Goal: Information Seeking & Learning: Learn about a topic

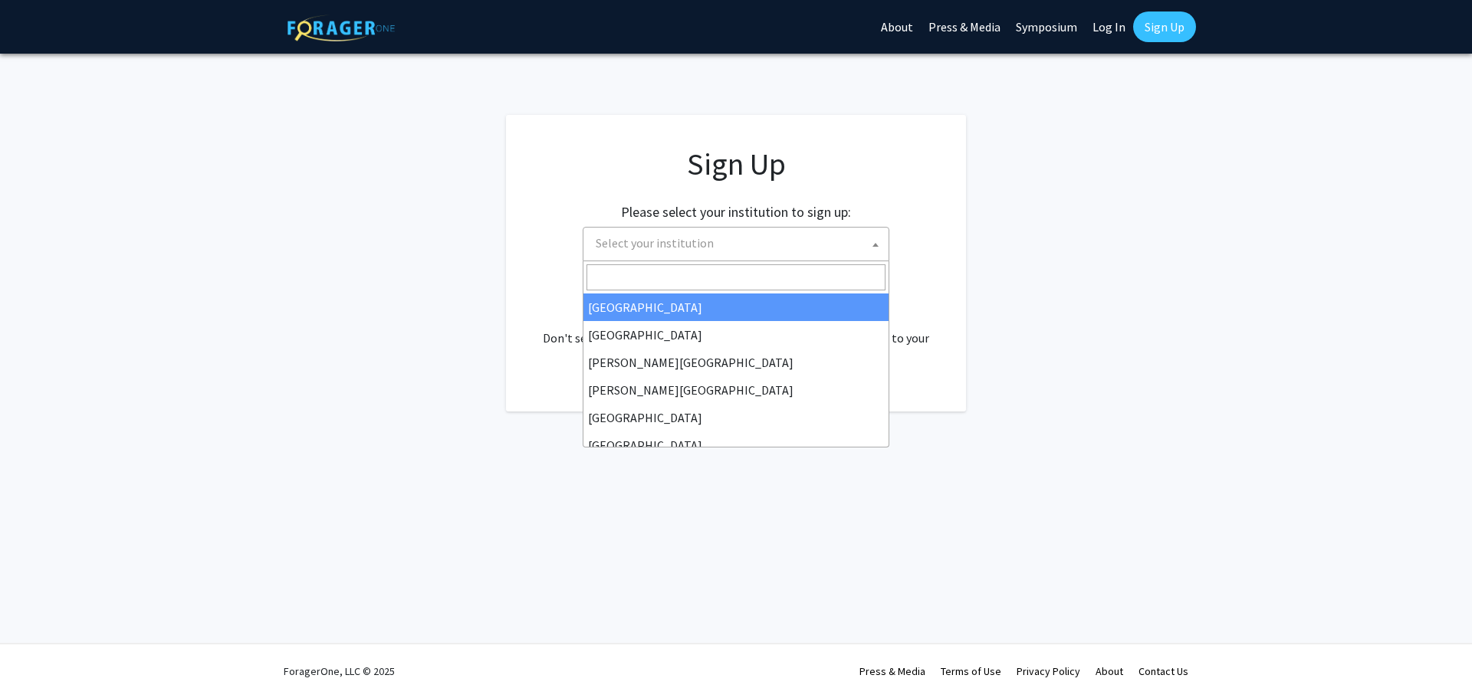
click at [815, 251] on span "Select your institution" at bounding box center [738, 243] width 299 height 31
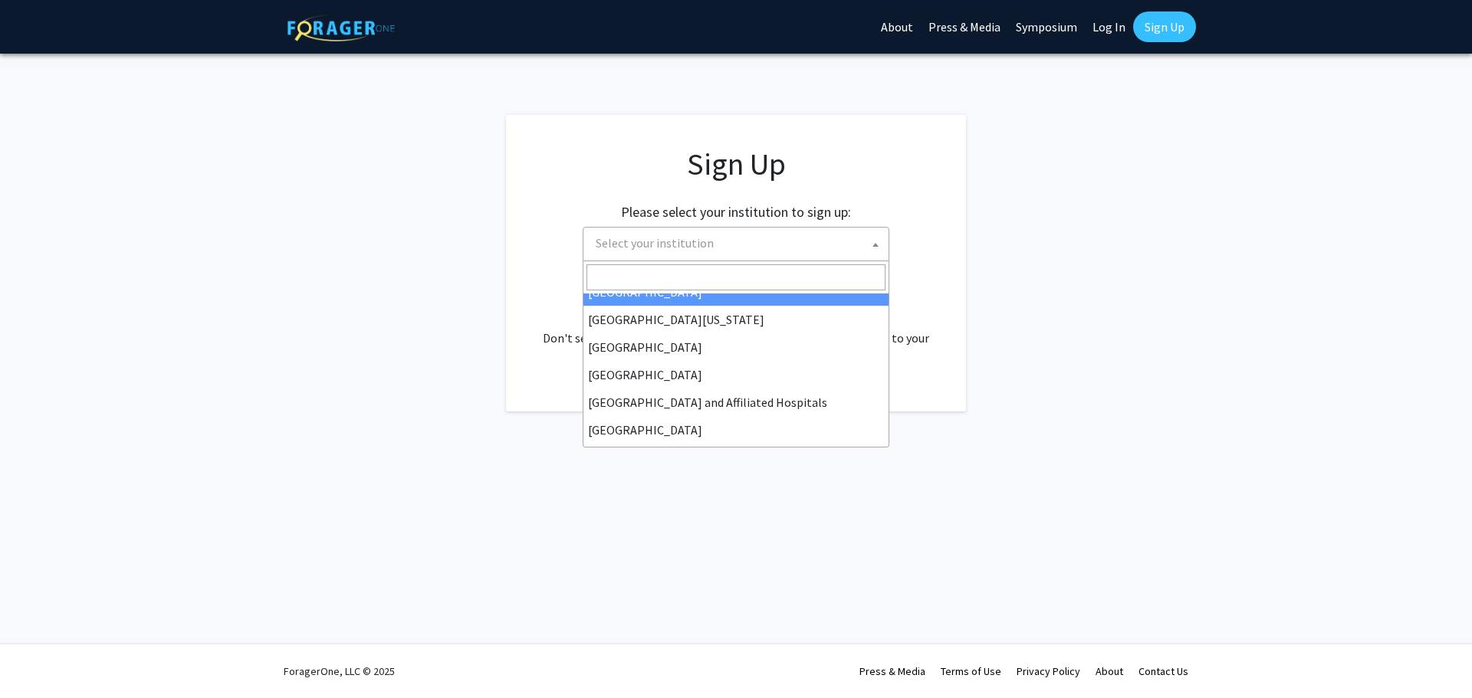
scroll to position [230, 0]
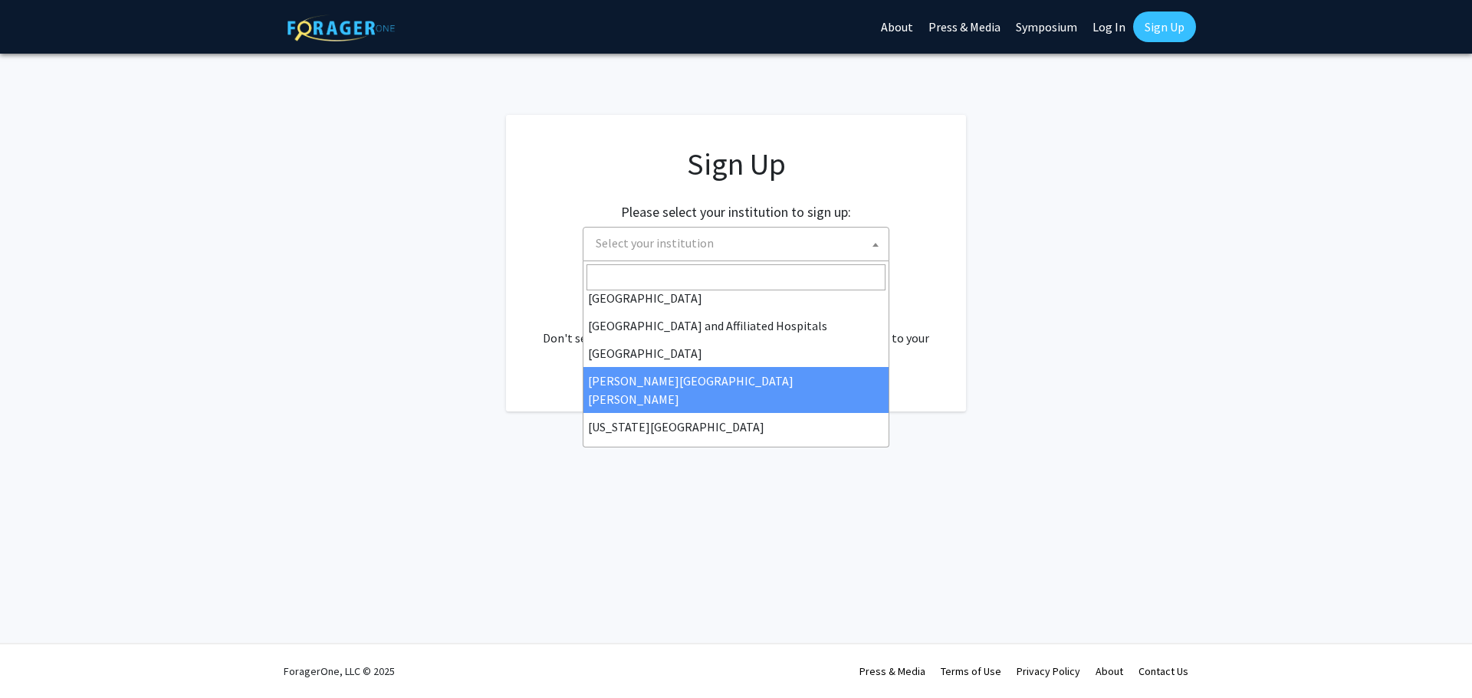
select select "1"
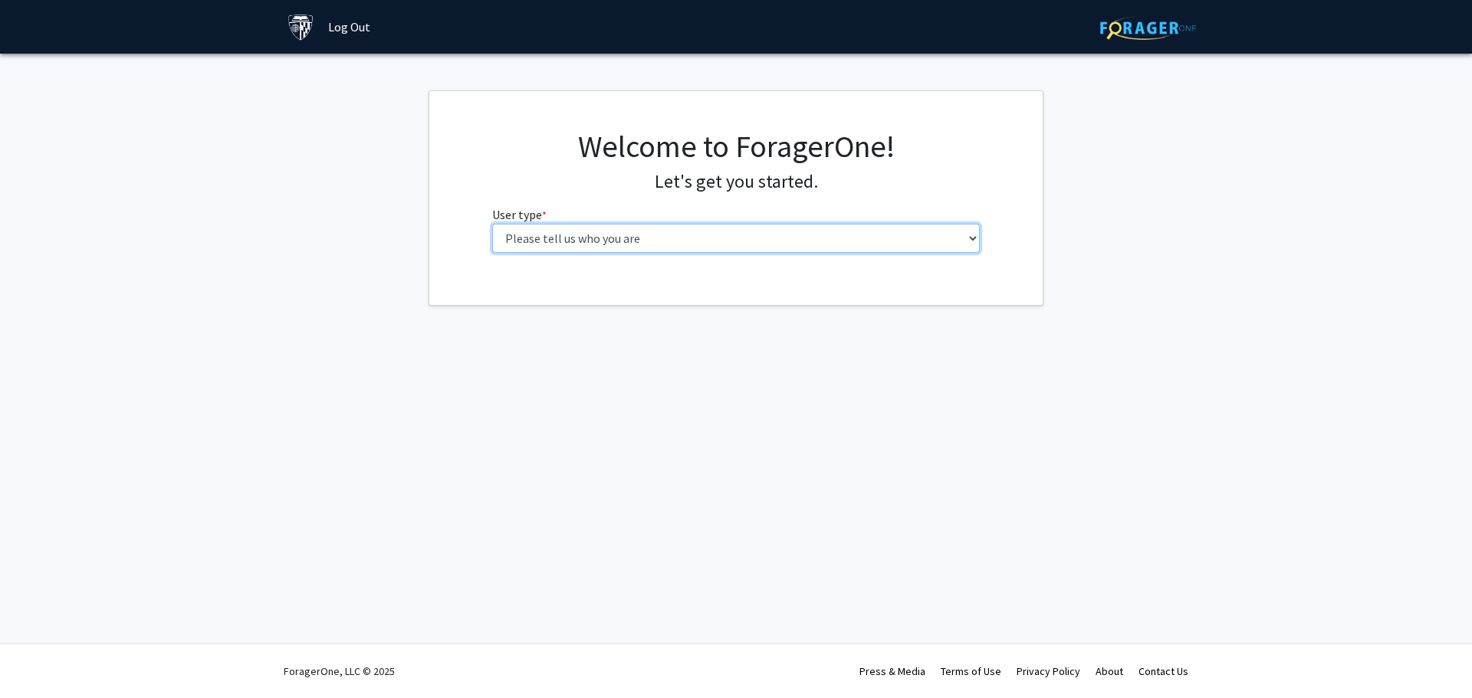
click at [615, 236] on select "Please tell us who you are Undergraduate Student Master's Student Doctoral Cand…" at bounding box center [736, 238] width 488 height 29
select select "2: masters"
click at [492, 224] on select "Please tell us who you are Undergraduate Student Master's Student Doctoral Cand…" at bounding box center [736, 238] width 488 height 29
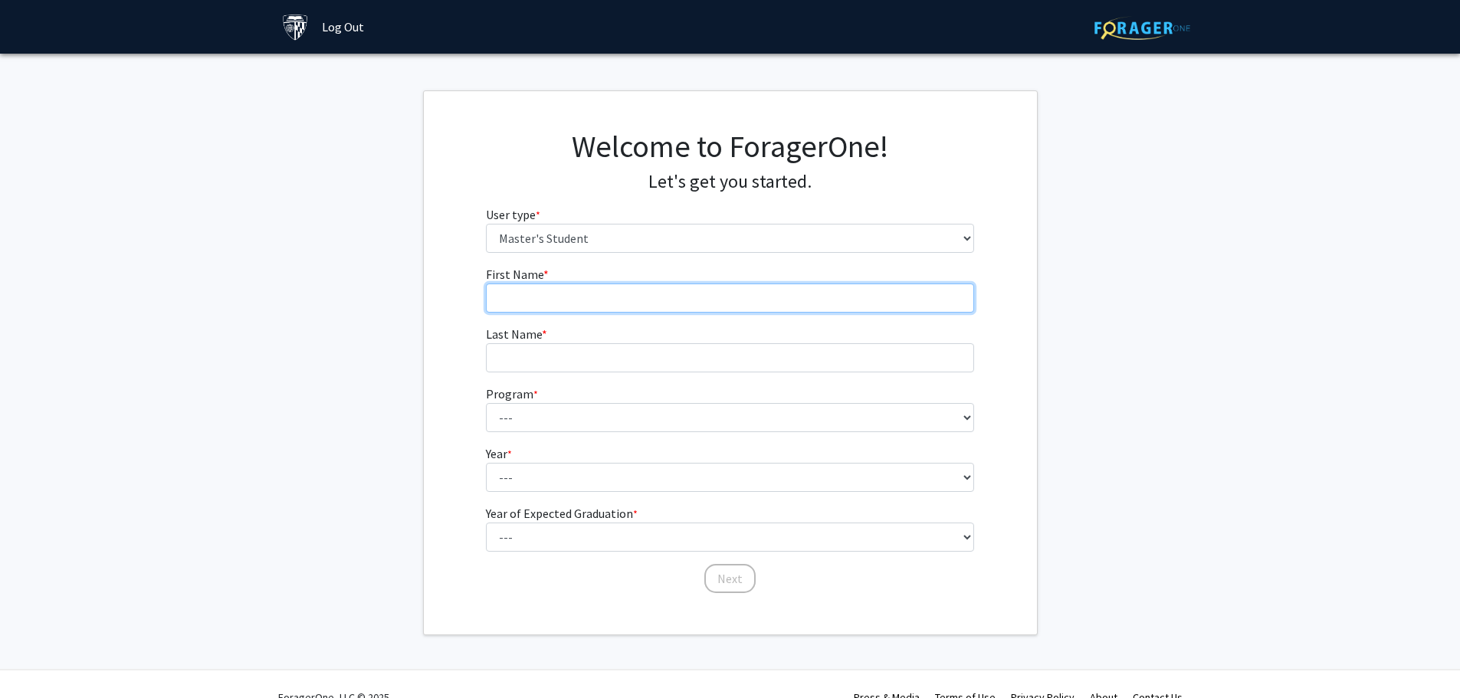
click at [596, 288] on input "First Name * required" at bounding box center [730, 298] width 488 height 29
type input "[PERSON_NAME]"
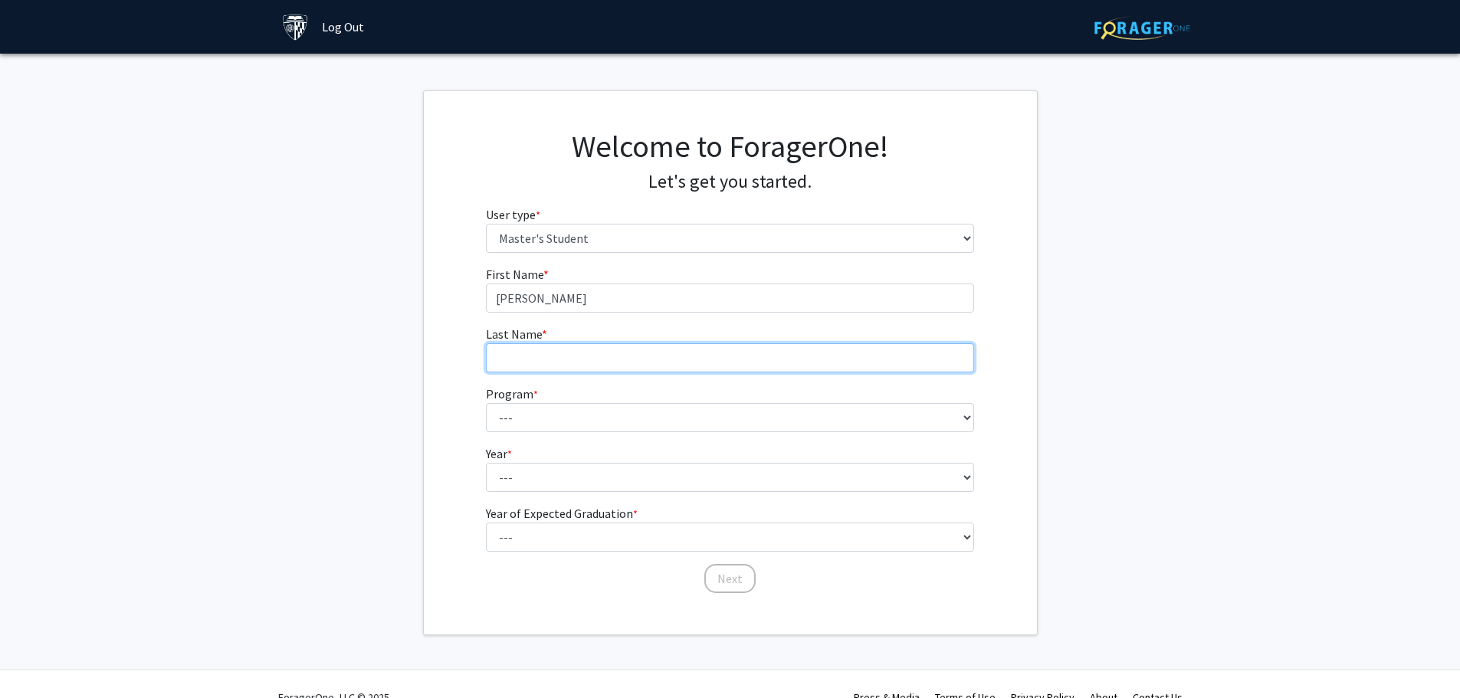
type input "[PERSON_NAME]"
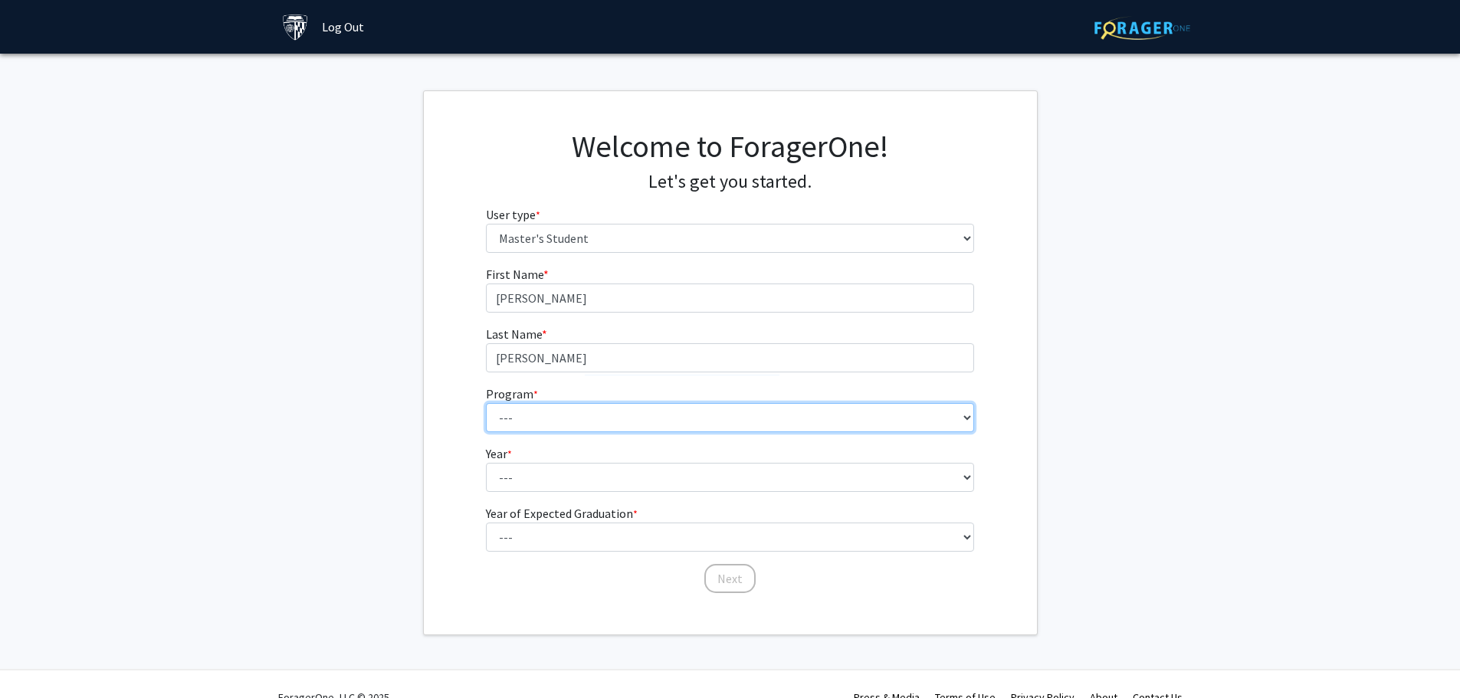
click at [658, 406] on select "--- Anatomy Education Applied and Computational Mathematics Applied Biomedical …" at bounding box center [730, 417] width 488 height 29
select select "95: 80"
click at [486, 403] on select "--- Anatomy Education Applied and Computational Mathematics Applied Biomedical …" at bounding box center [730, 417] width 488 height 29
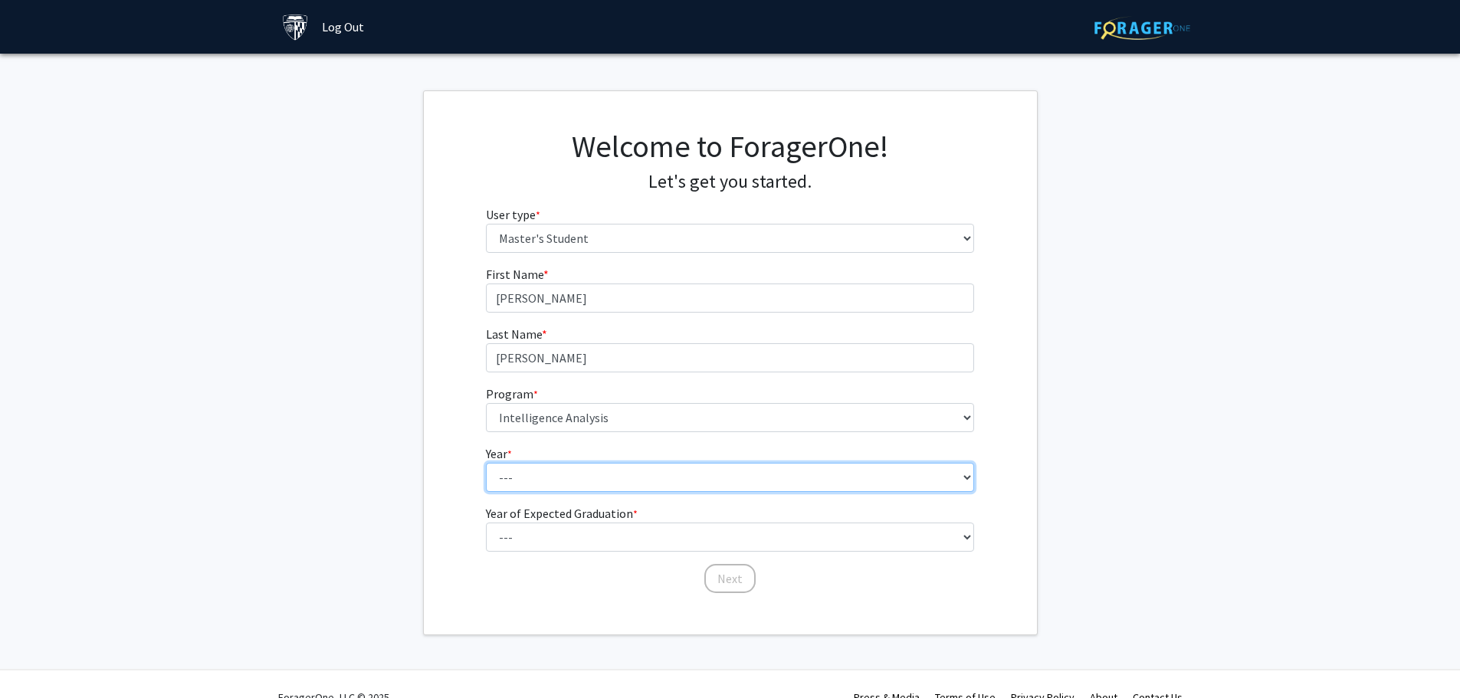
click at [535, 481] on select "--- First Year Second Year" at bounding box center [730, 477] width 488 height 29
select select "1: first_year"
click at [486, 463] on select "--- First Year Second Year" at bounding box center [730, 477] width 488 height 29
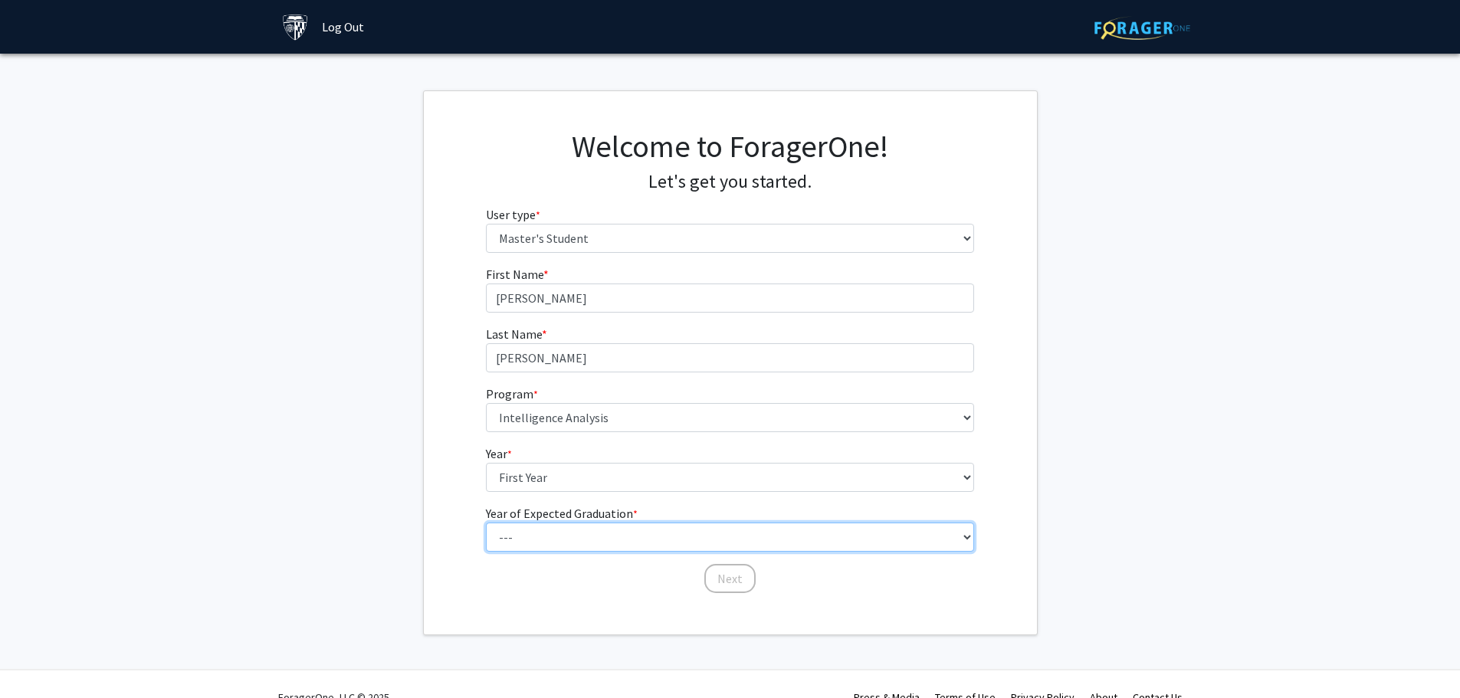
click at [543, 532] on select "--- 2025 2026 2027 2028 2029 2030 2031 2032 2033 2034" at bounding box center [730, 537] width 488 height 29
select select "2: 2026"
click at [486, 523] on select "--- 2025 2026 2027 2028 2029 2030 2031 2032 2033 2034" at bounding box center [730, 537] width 488 height 29
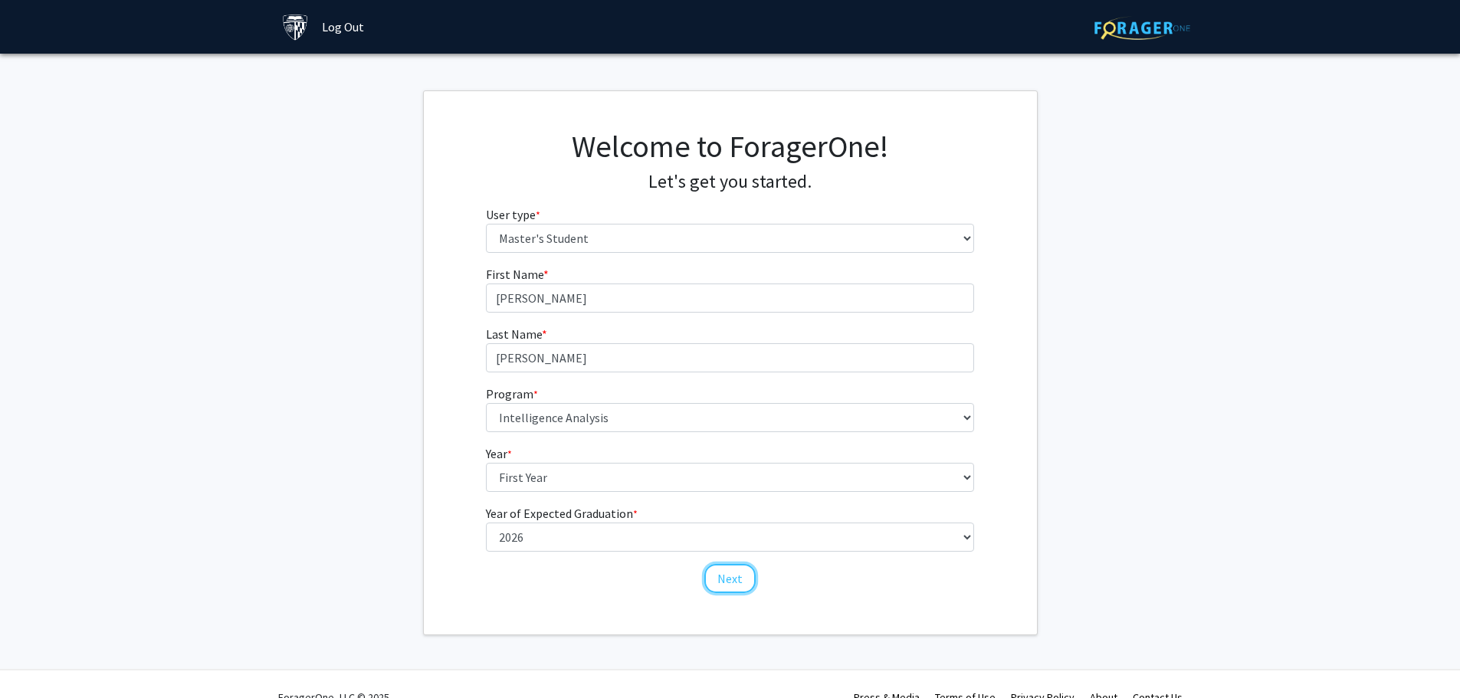
click at [722, 586] on button "Next" at bounding box center [729, 578] width 51 height 29
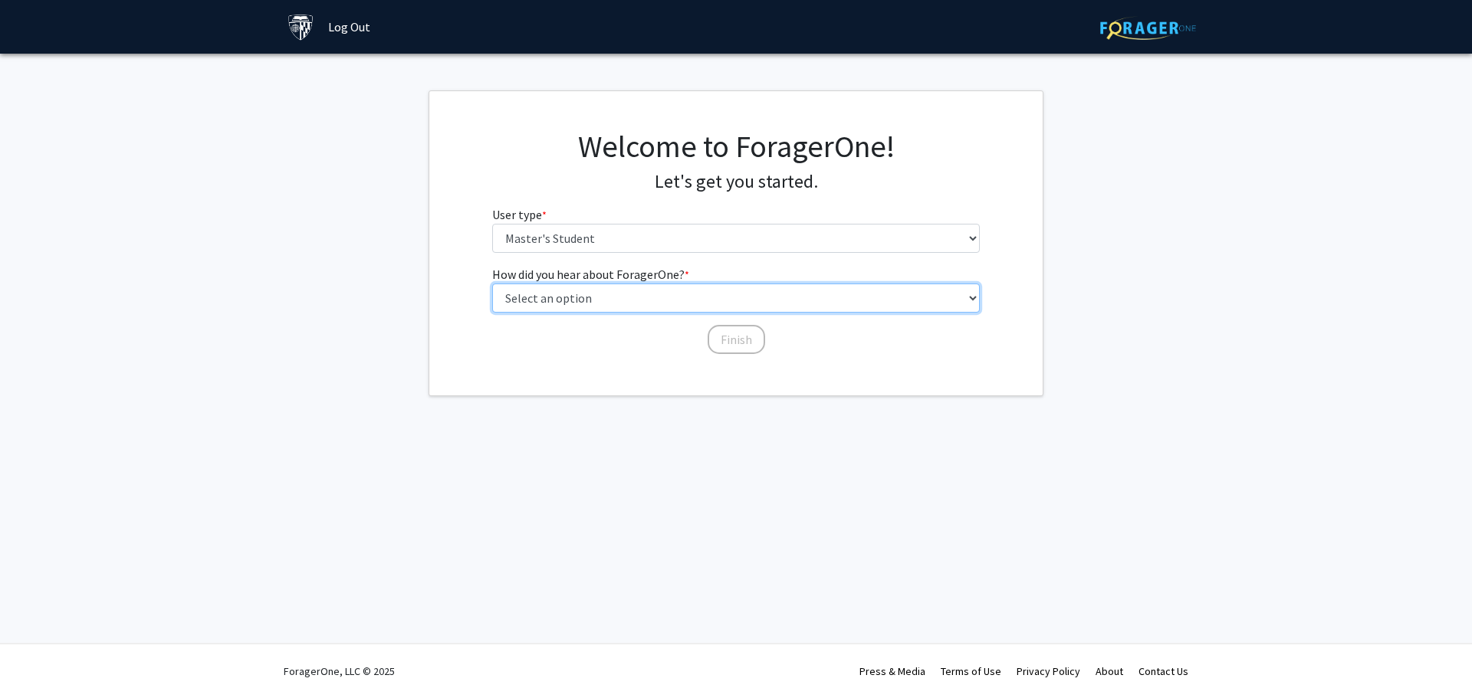
click at [584, 294] on select "Select an option Peer/student recommendation Faculty/staff recommendation Unive…" at bounding box center [736, 298] width 488 height 29
select select "3: university_website"
click at [492, 284] on select "Select an option Peer/student recommendation Faculty/staff recommendation Unive…" at bounding box center [736, 298] width 488 height 29
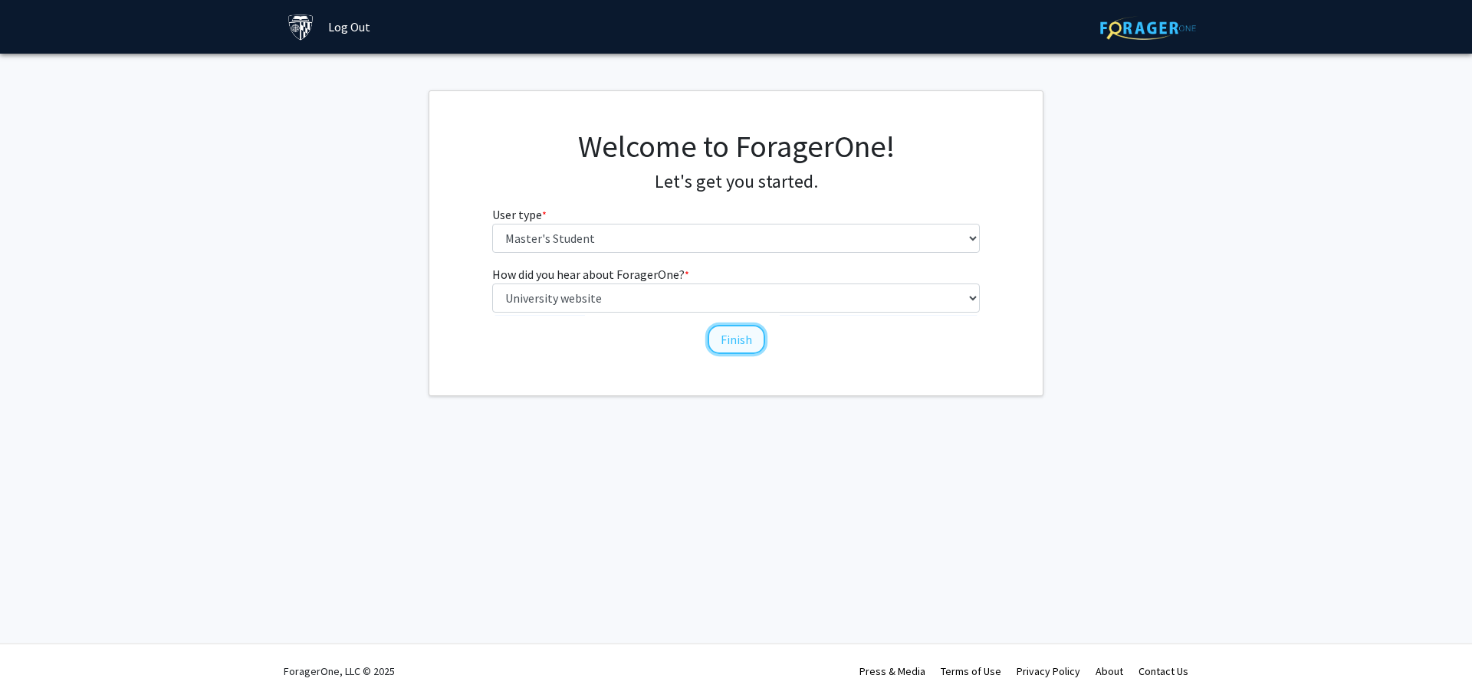
click at [715, 336] on button "Finish" at bounding box center [735, 339] width 57 height 29
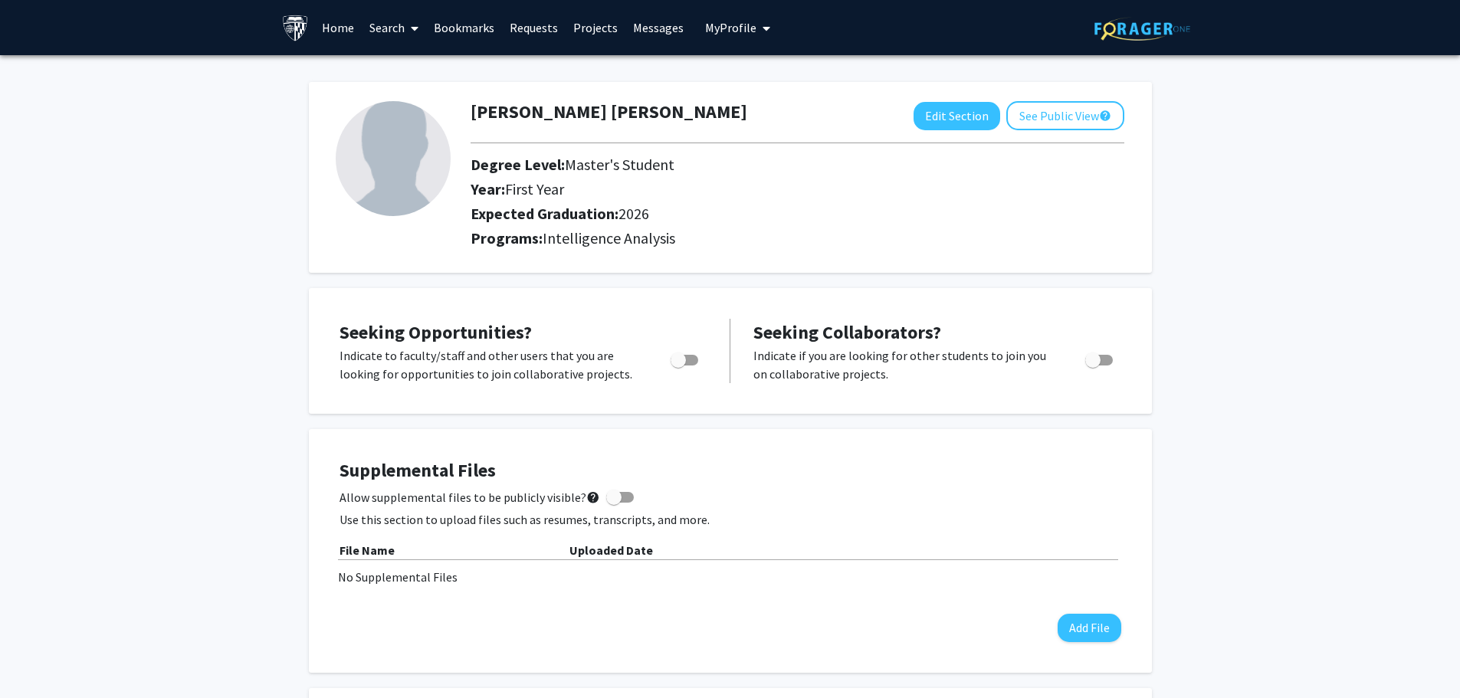
click at [425, 356] on p "Indicate to faculty/staff and other users that you are looking for opportunitie…" at bounding box center [491, 364] width 302 height 37
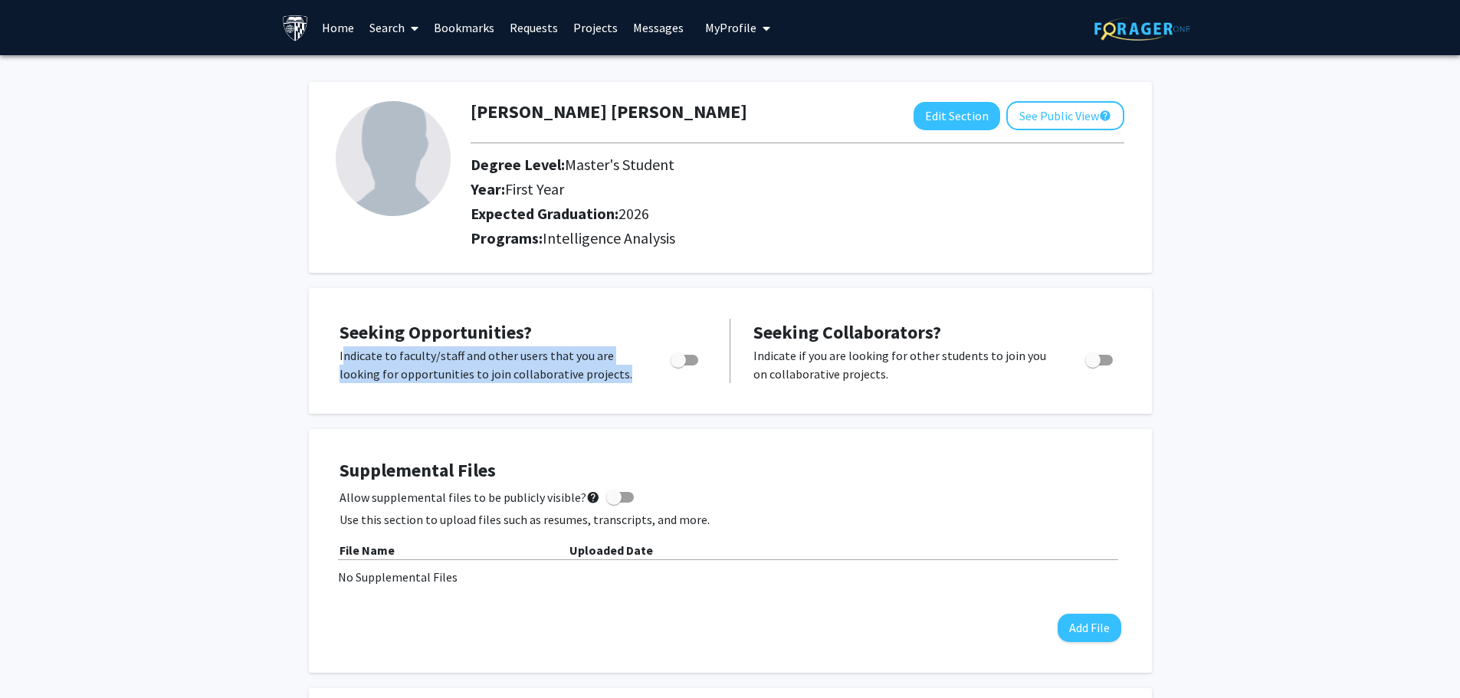
click at [425, 357] on p "Indicate to faculty/staff and other users that you are looking for opportunitie…" at bounding box center [491, 364] width 302 height 37
click at [442, 360] on p "Indicate to faculty/staff and other users that you are looking for opportunitie…" at bounding box center [491, 364] width 302 height 37
click at [474, 373] on p "Indicate to faculty/staff and other users that you are looking for opportunitie…" at bounding box center [491, 364] width 302 height 37
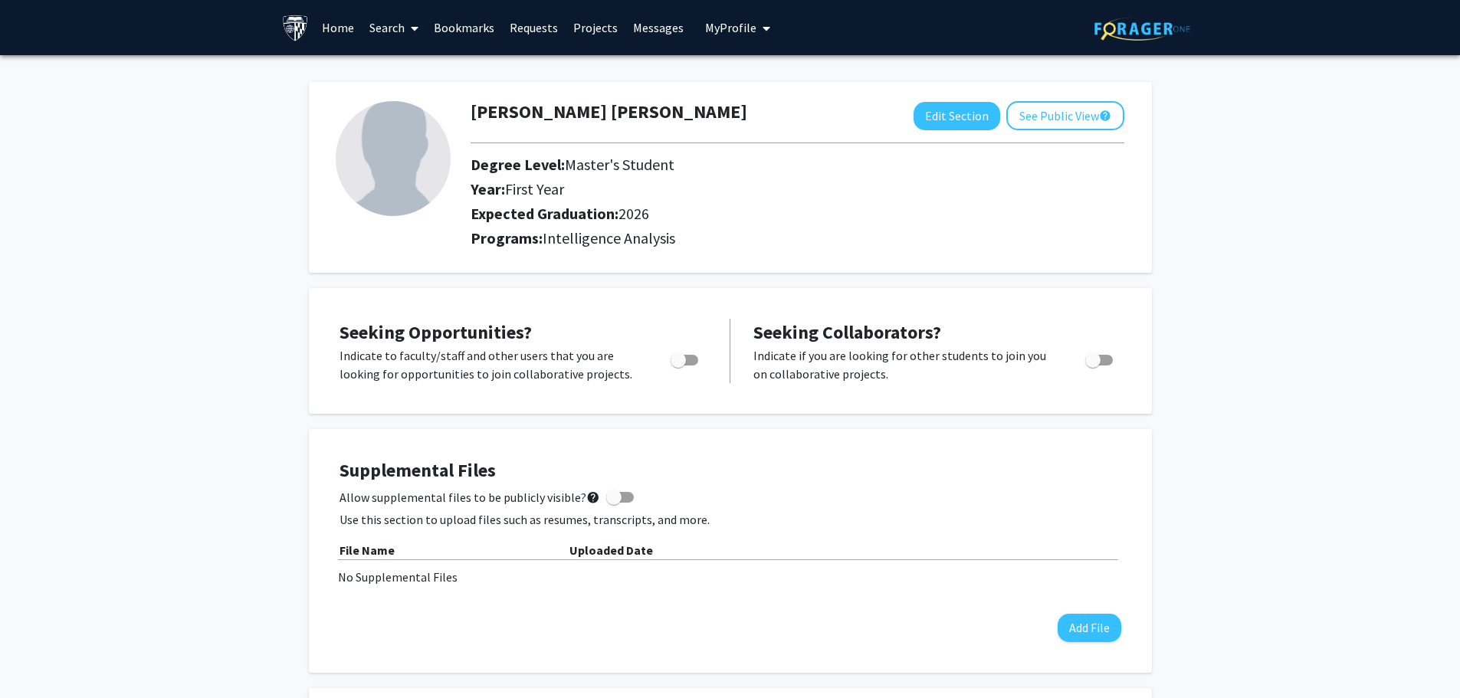
click at [683, 359] on span "Toggle" at bounding box center [678, 360] width 15 height 15
click at [678, 366] on input "Are you actively seeking opportunities?" at bounding box center [678, 366] width 1 height 1
checkbox input "true"
click at [804, 365] on p "Indicate if you are looking for other students to join you on collaborative pro…" at bounding box center [904, 364] width 303 height 37
click at [806, 365] on p "Indicate if you are looking for other students to join you on collaborative pro…" at bounding box center [904, 364] width 303 height 37
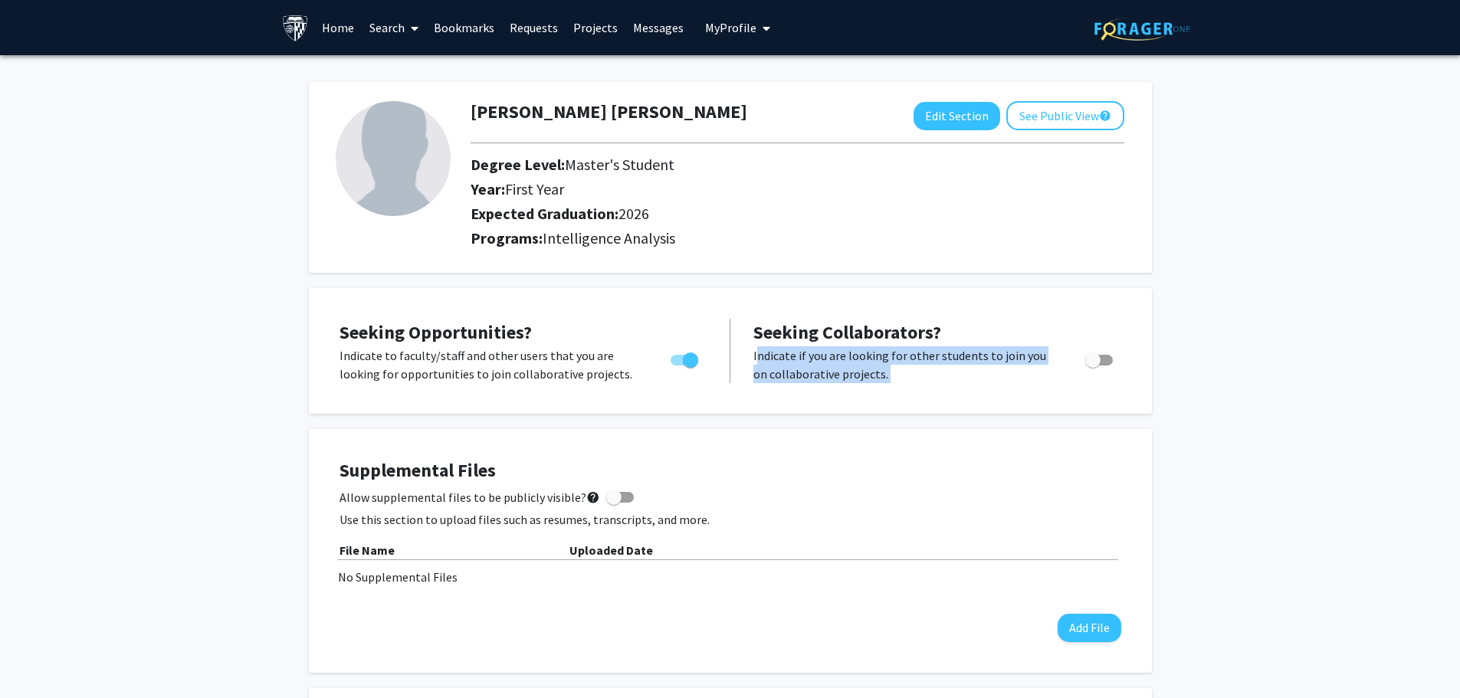
click at [806, 365] on p "Indicate if you are looking for other students to join you on collaborative pro…" at bounding box center [904, 364] width 303 height 37
click at [813, 354] on p "Indicate if you are looking for other students to join you on collaborative pro…" at bounding box center [904, 364] width 303 height 37
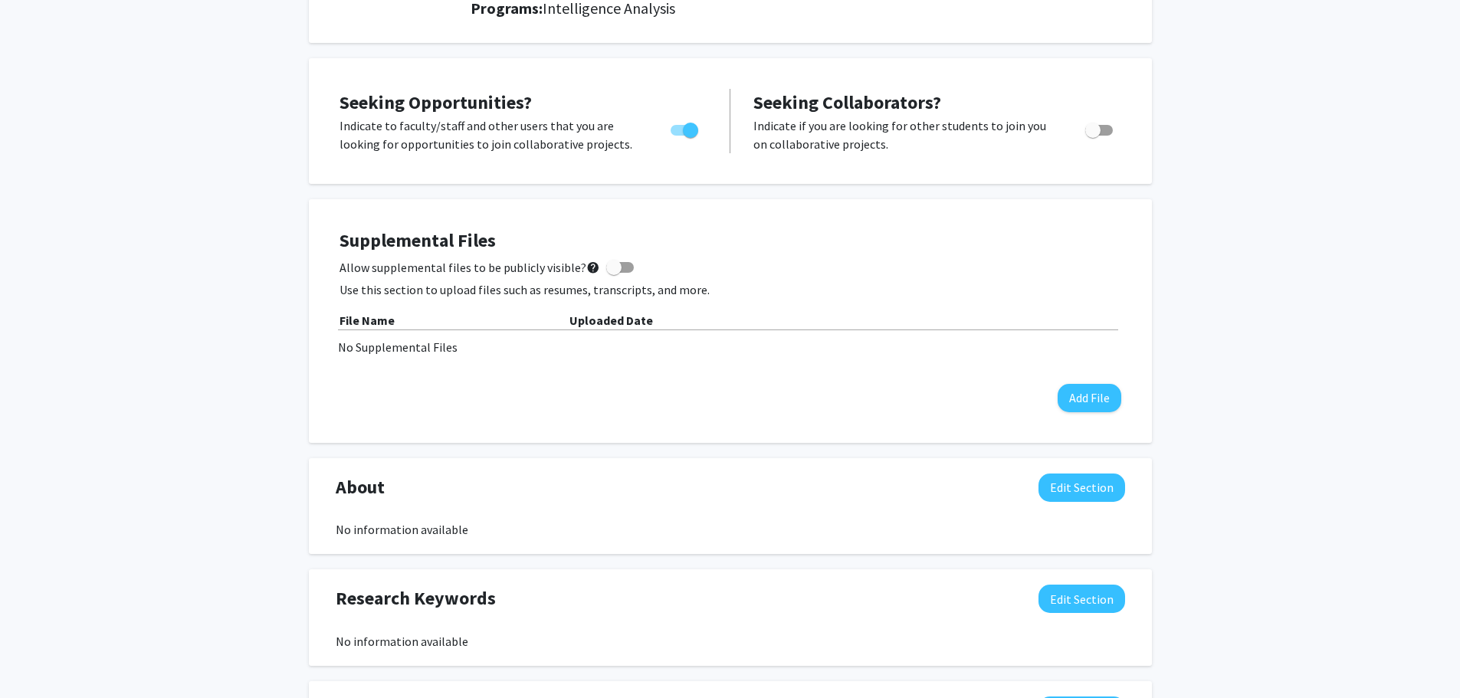
scroll to position [307, 0]
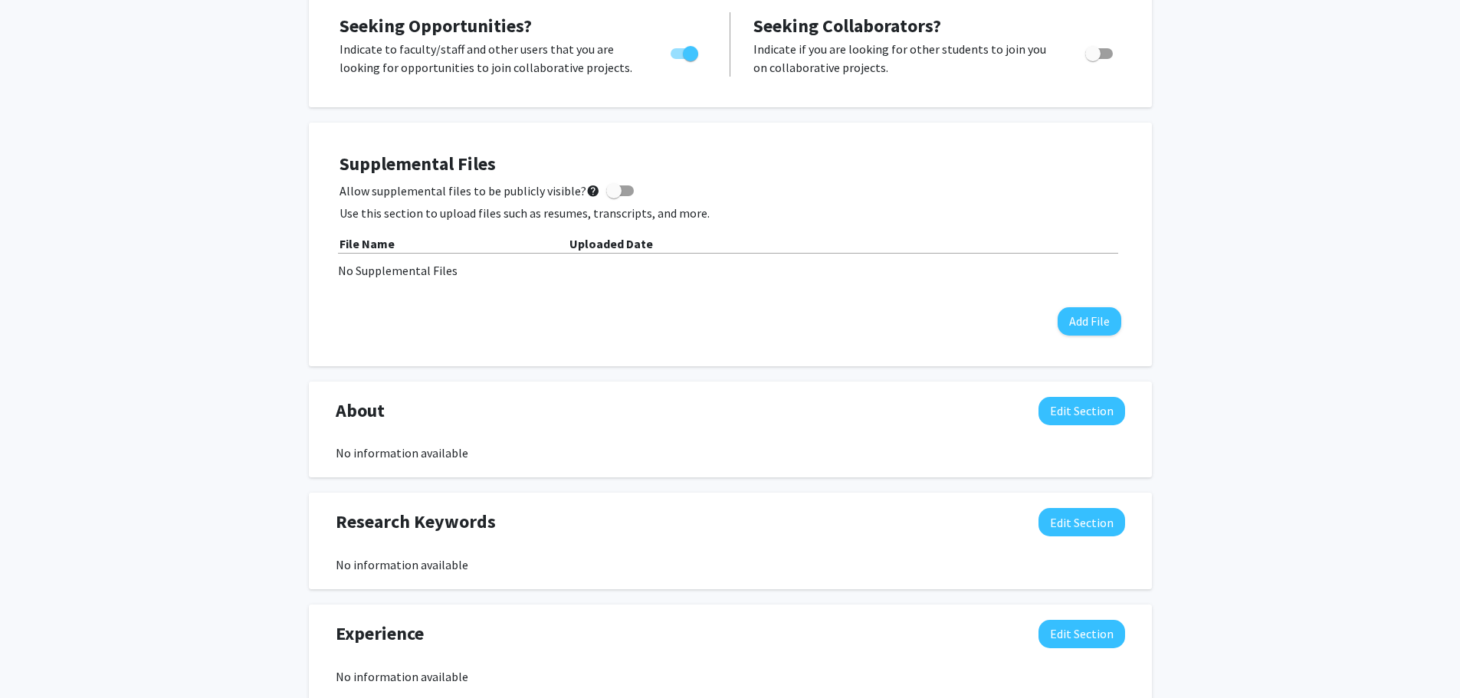
click at [476, 213] on p "Use this section to upload files such as resumes, transcripts, and more." at bounding box center [731, 213] width 782 height 18
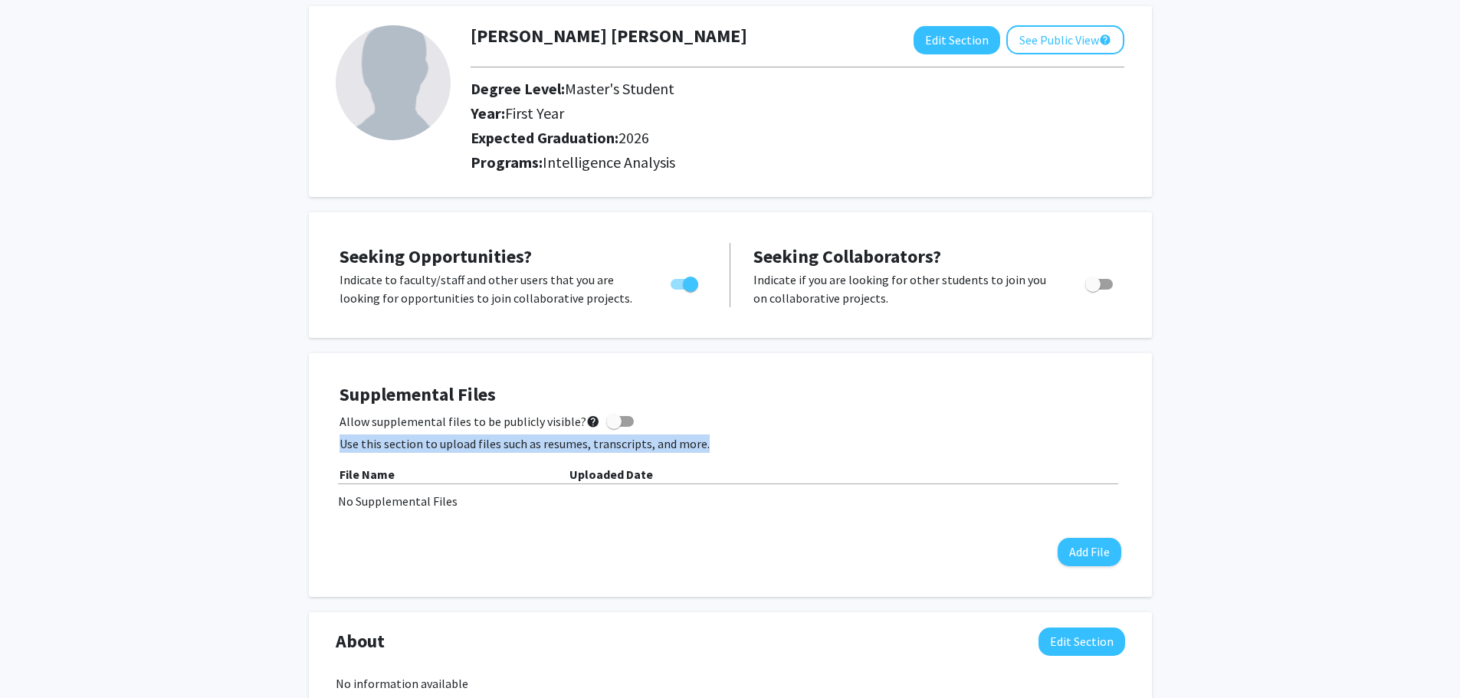
scroll to position [0, 0]
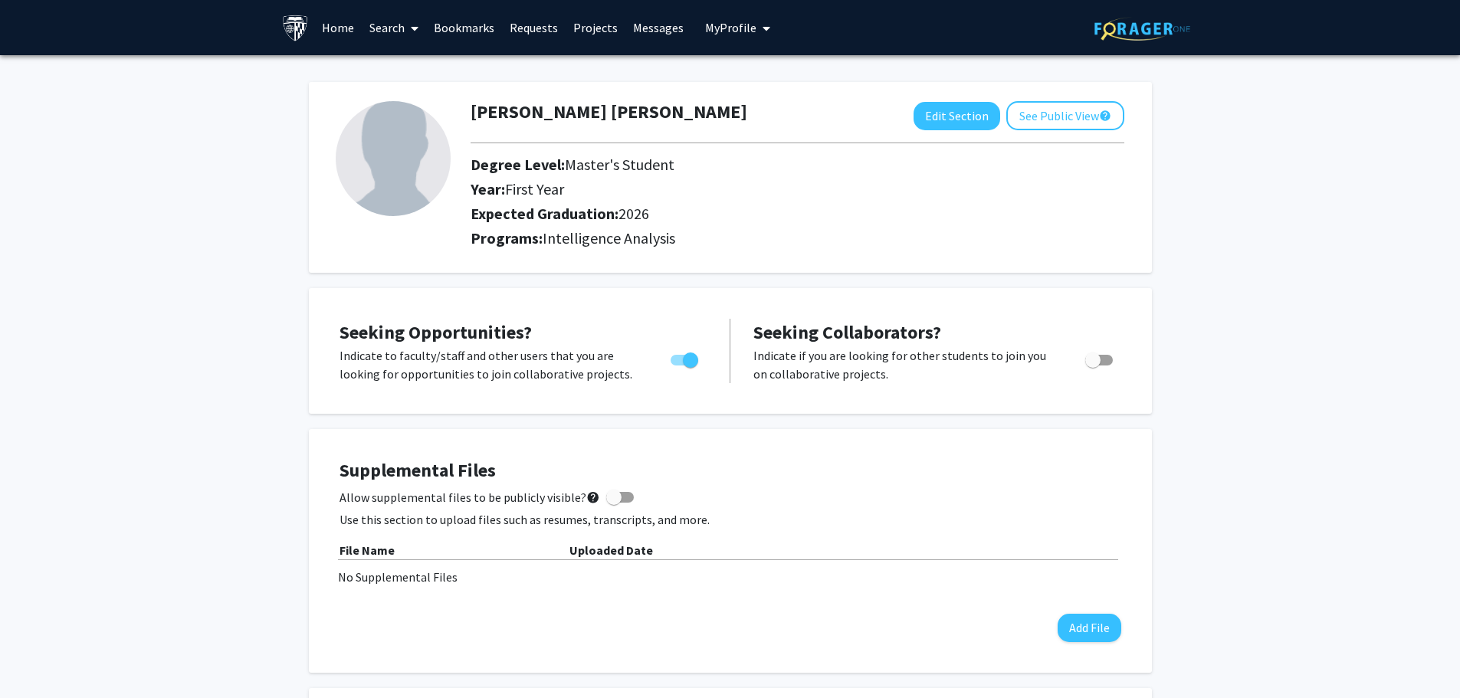
click at [398, 33] on link "Search" at bounding box center [394, 28] width 64 height 54
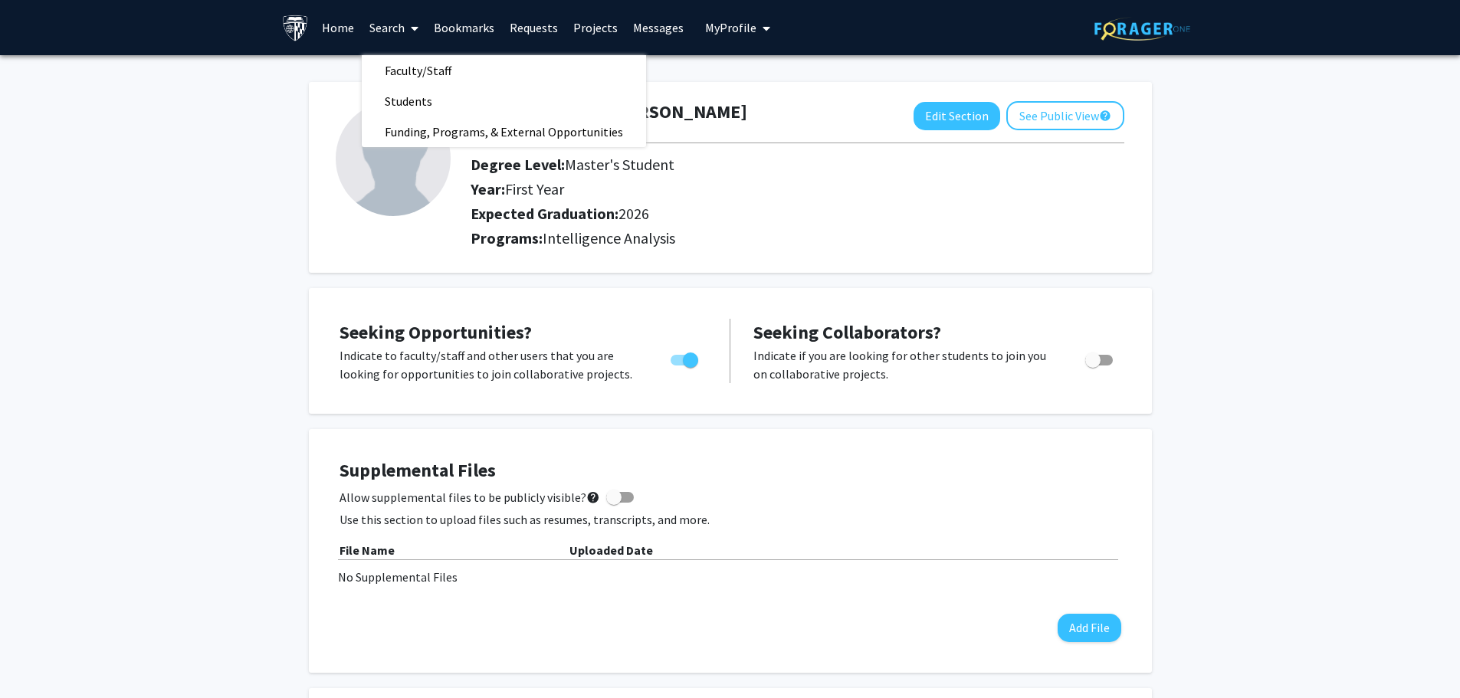
click at [343, 24] on link "Home" at bounding box center [338, 28] width 48 height 54
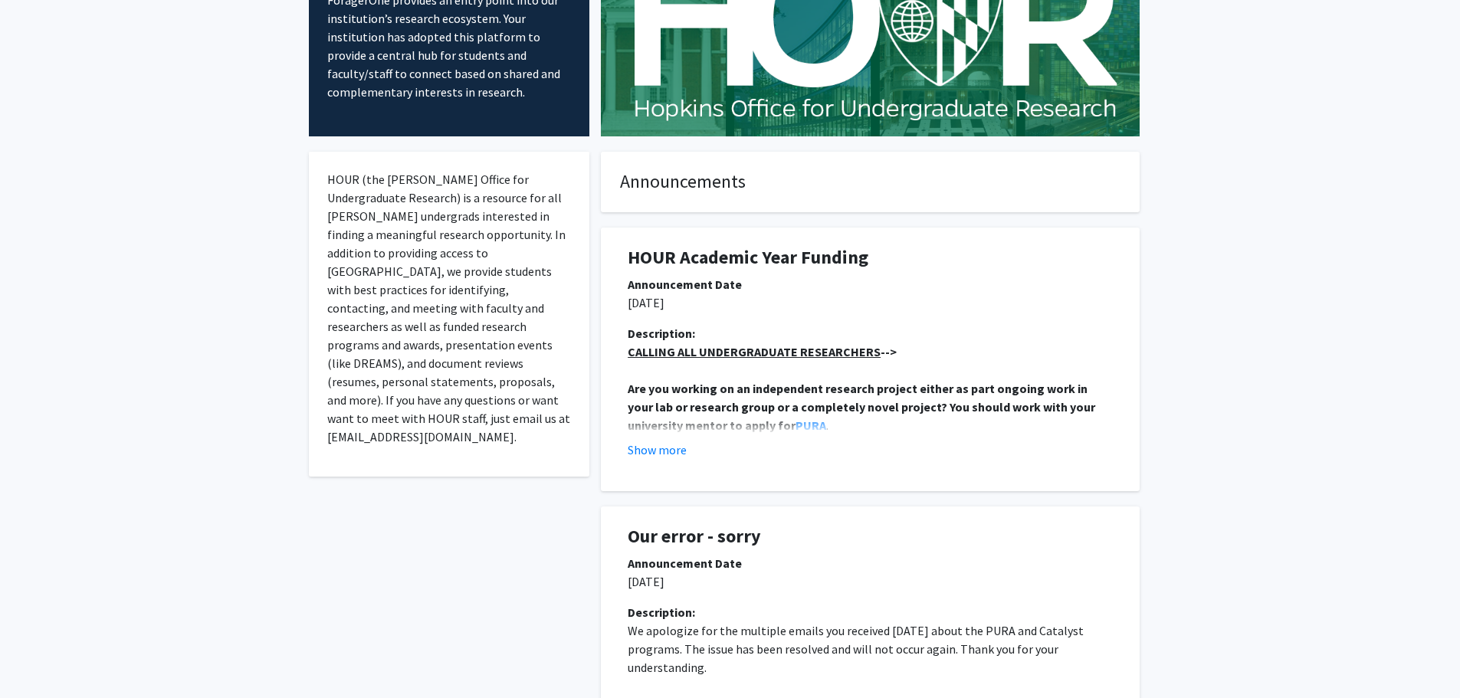
scroll to position [153, 0]
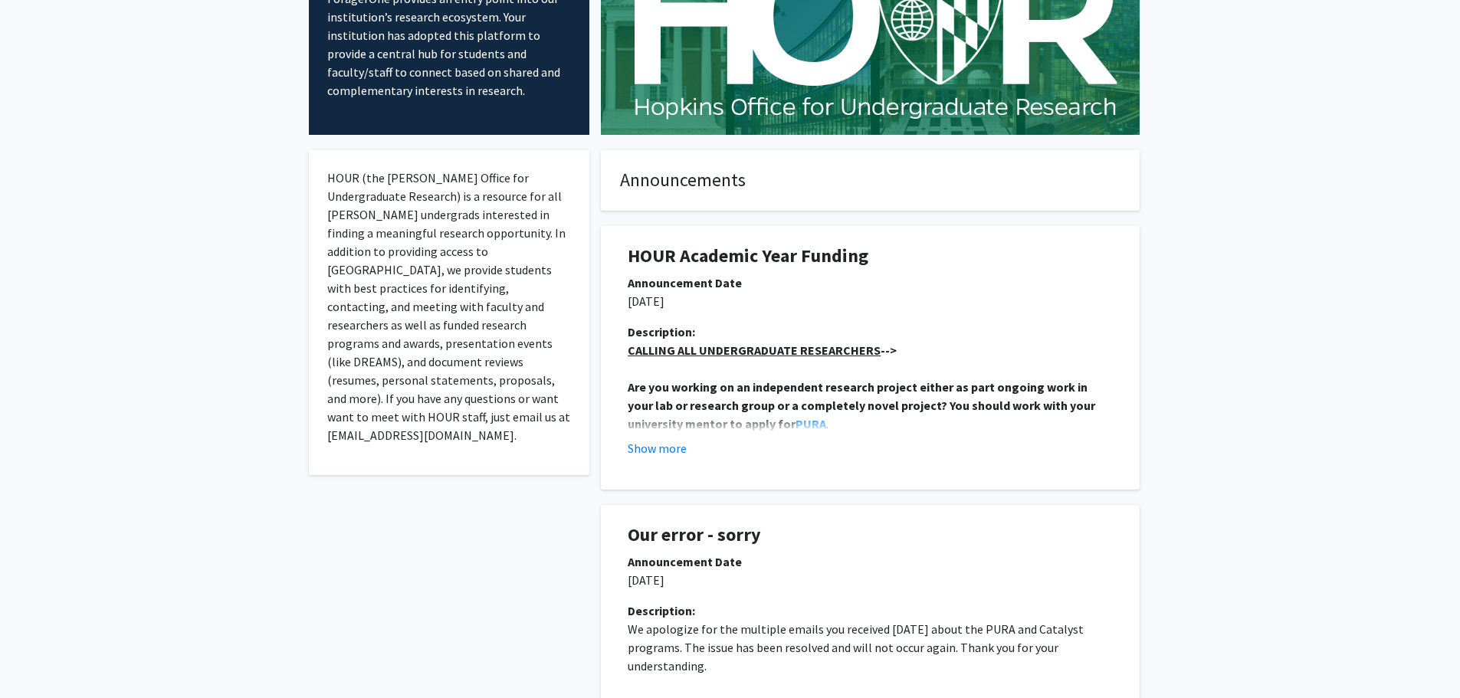
click at [710, 258] on h1 "HOUR Academic Year Funding" at bounding box center [870, 256] width 485 height 22
click at [698, 281] on div "Announcement Date" at bounding box center [870, 283] width 485 height 18
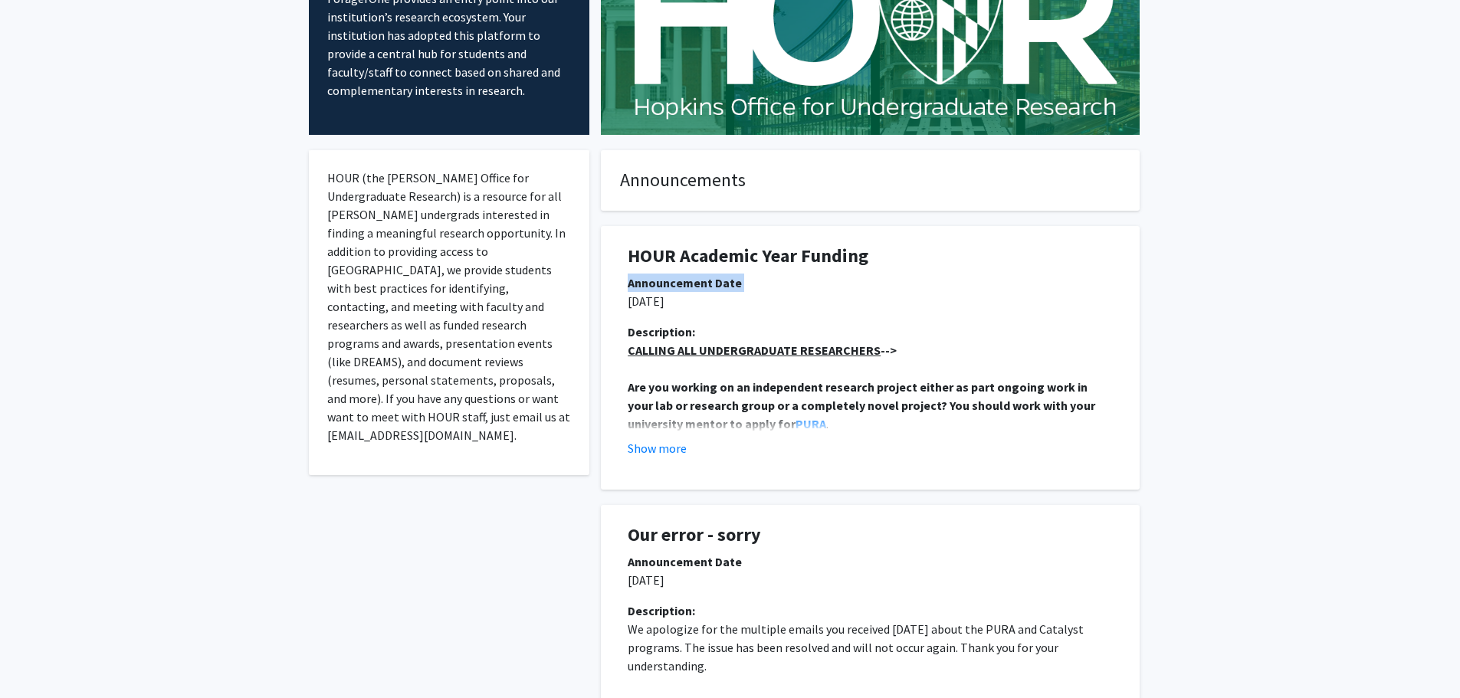
drag, startPoint x: 698, startPoint y: 281, endPoint x: 674, endPoint y: 304, distance: 33.6
click at [698, 281] on div "Announcement Date" at bounding box center [870, 283] width 485 height 18
click at [653, 326] on div "Description:" at bounding box center [870, 332] width 485 height 18
click at [652, 326] on div "Description:" at bounding box center [870, 332] width 485 height 18
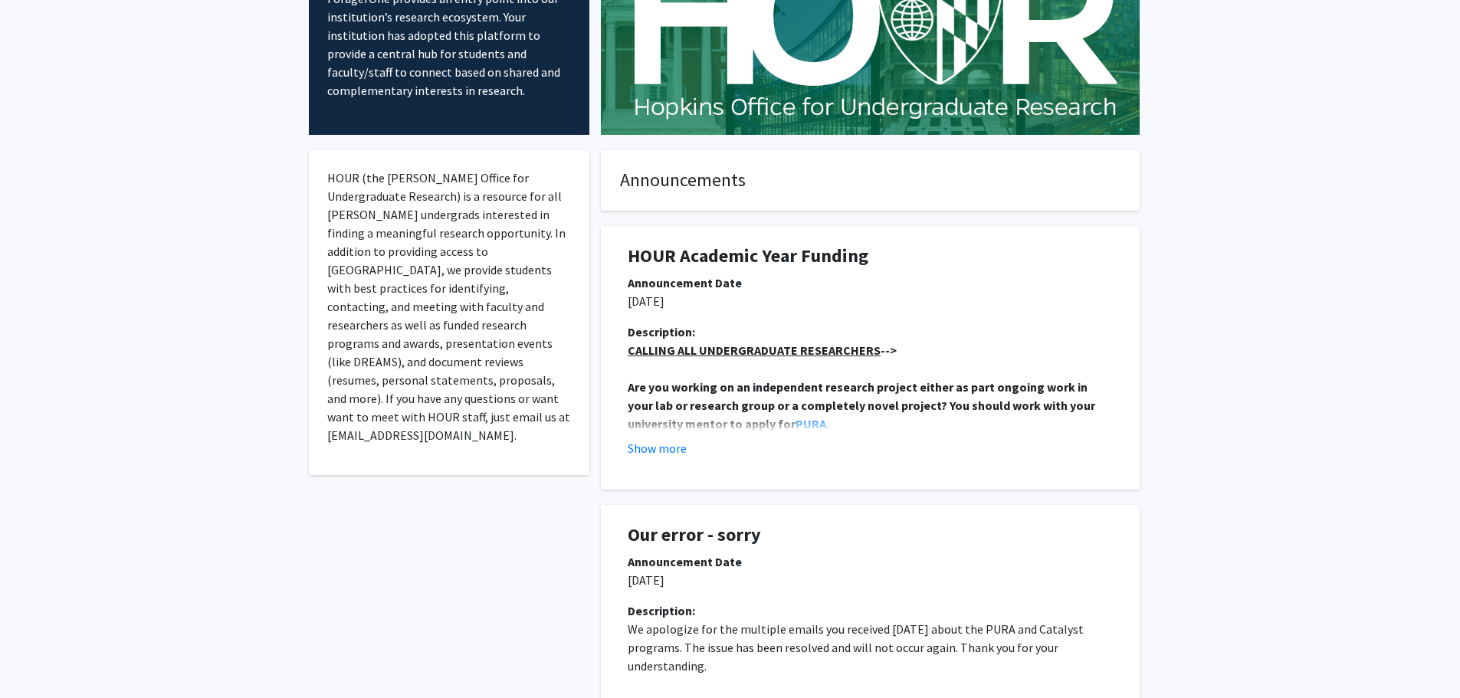
click at [684, 382] on strong "Are you working on an independent research project either as part ongoing work …" at bounding box center [863, 405] width 470 height 52
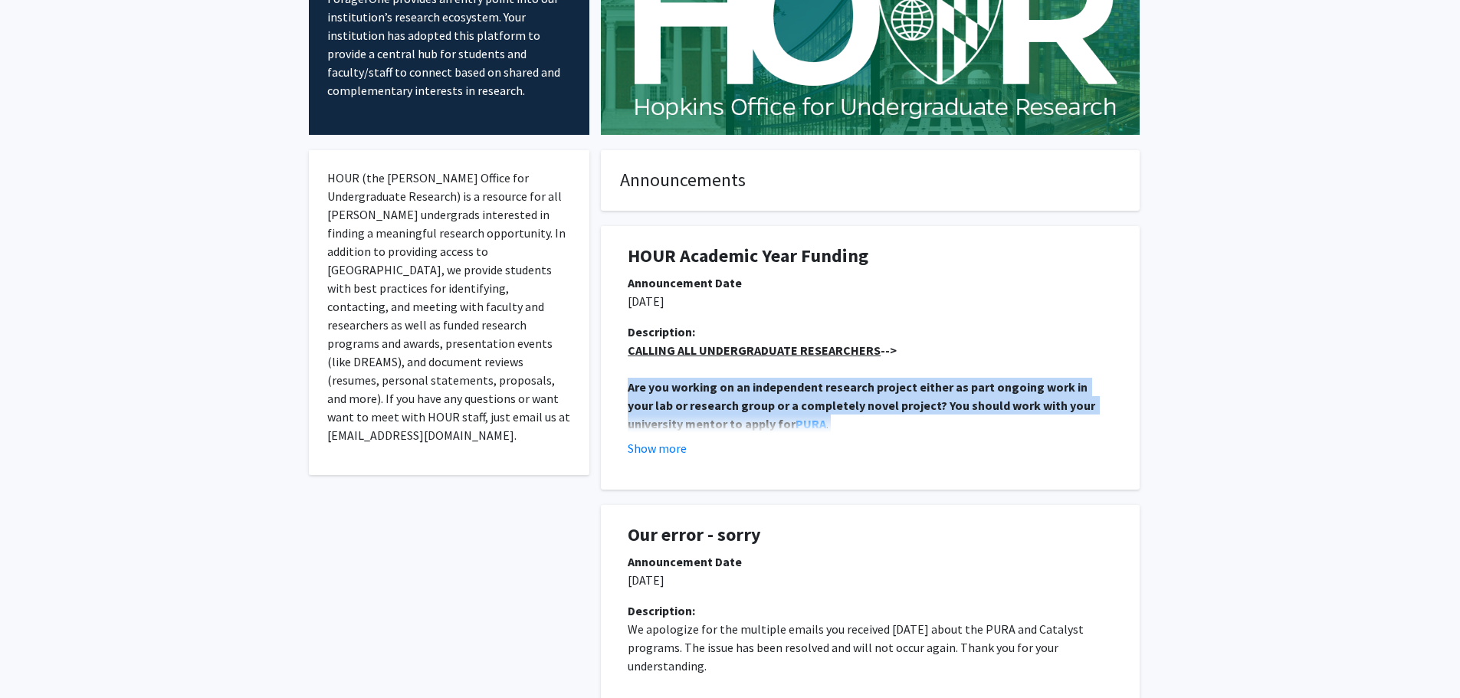
click at [684, 382] on strong "Are you working on an independent research project either as part ongoing work …" at bounding box center [863, 405] width 470 height 52
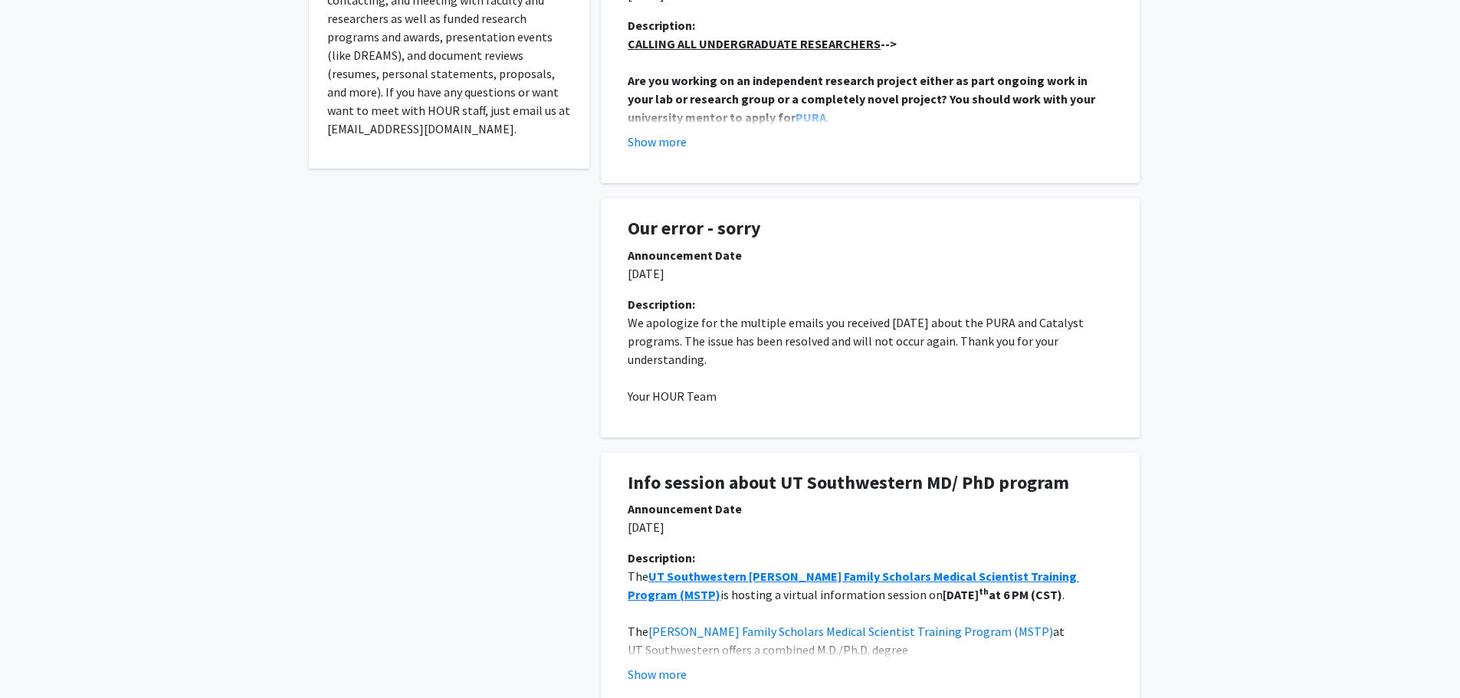
click at [671, 330] on p "We apologize for the multiple emails you received yesterday about the PURA and …" at bounding box center [870, 340] width 485 height 55
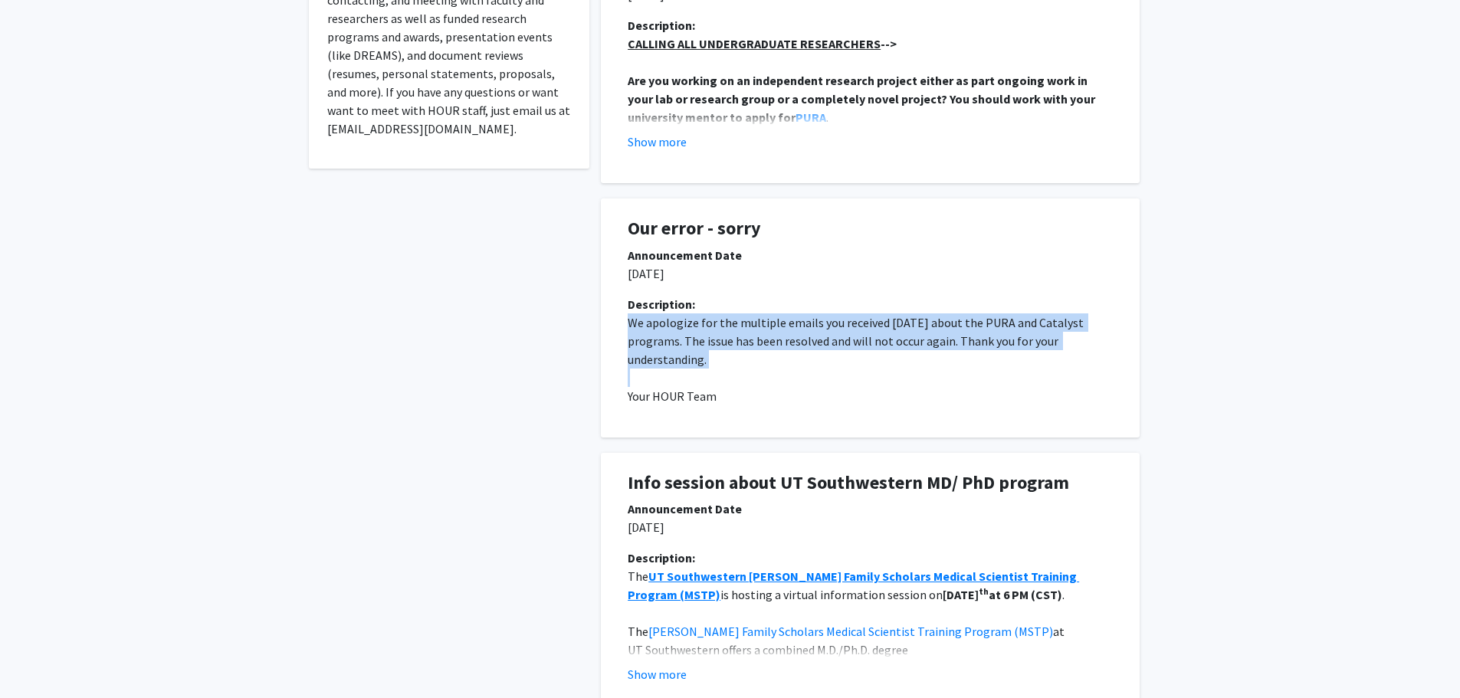
click at [671, 330] on p "We apologize for the multiple emails you received yesterday about the PURA and …" at bounding box center [870, 340] width 485 height 55
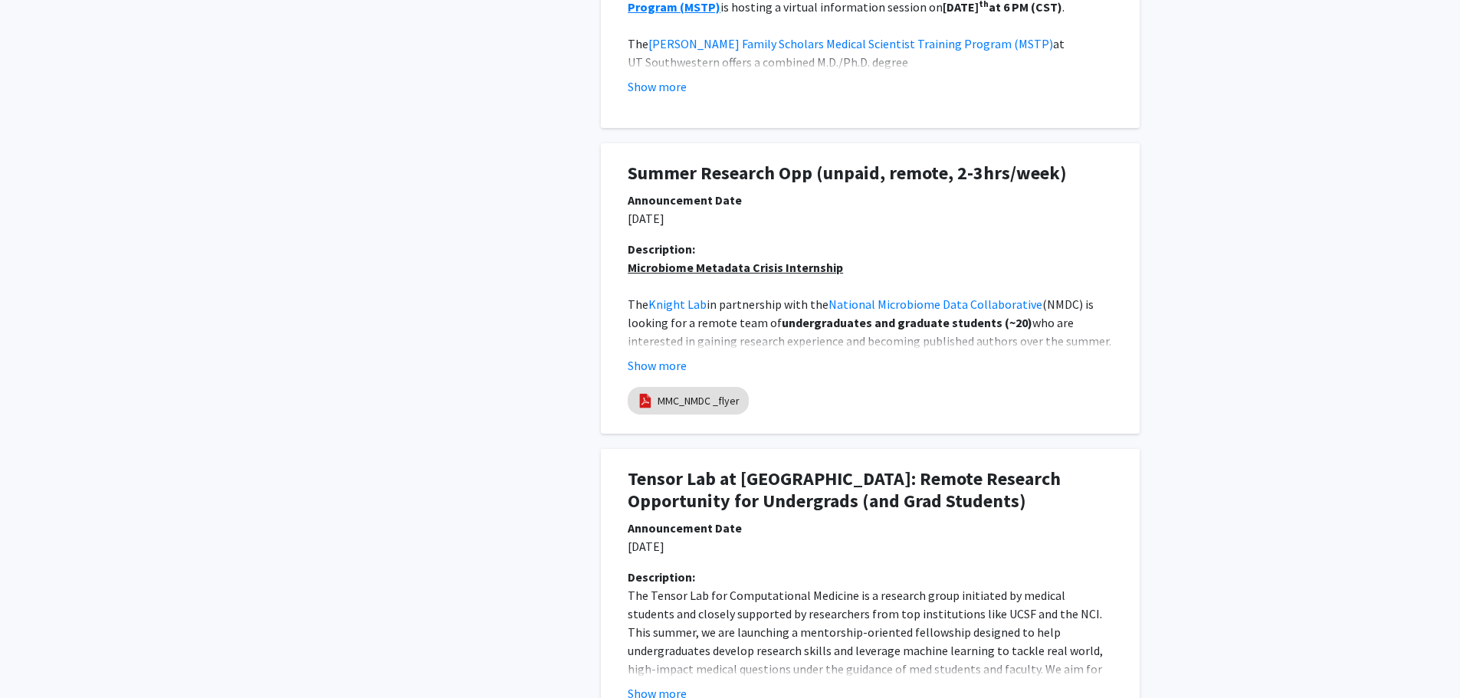
scroll to position [1073, 0]
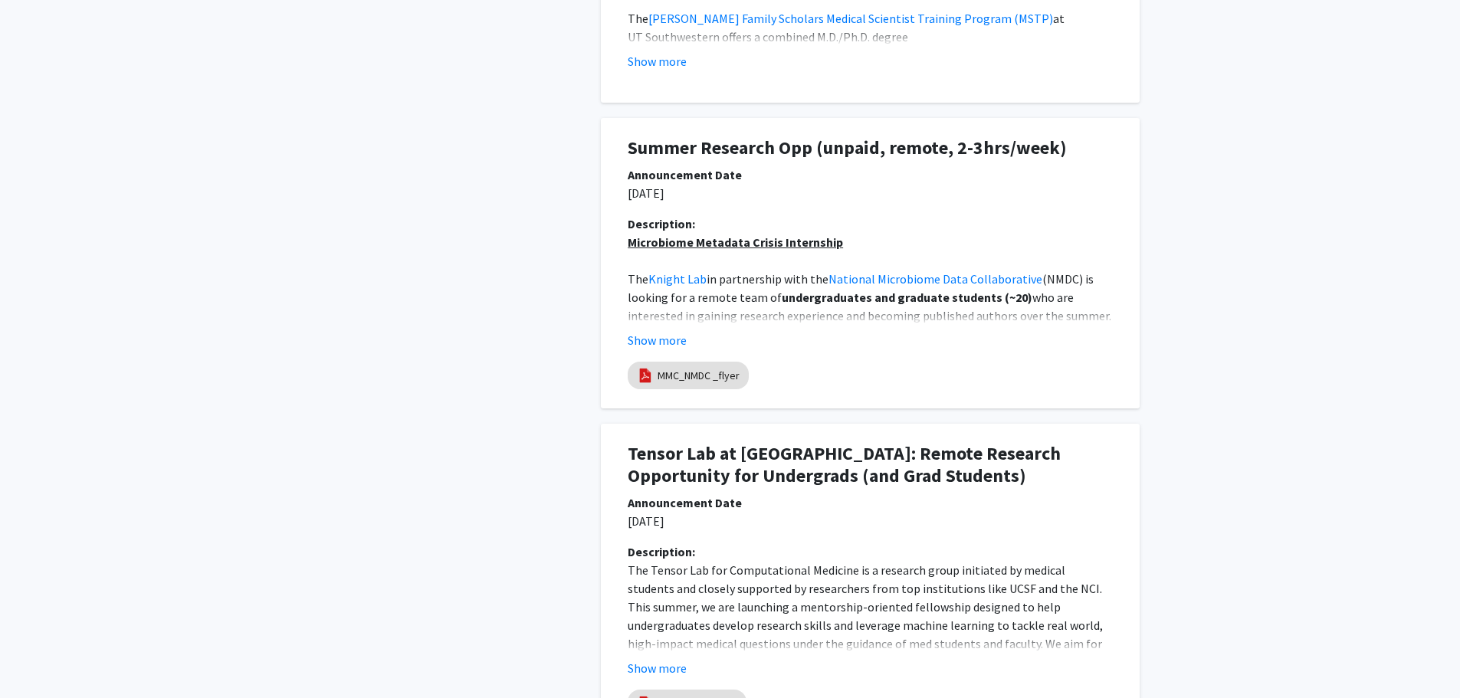
click at [680, 193] on p "06/10/2025" at bounding box center [870, 193] width 485 height 18
click at [679, 193] on p "06/10/2025" at bounding box center [870, 193] width 485 height 18
click at [738, 282] on span "in partnership with the" at bounding box center [768, 278] width 122 height 15
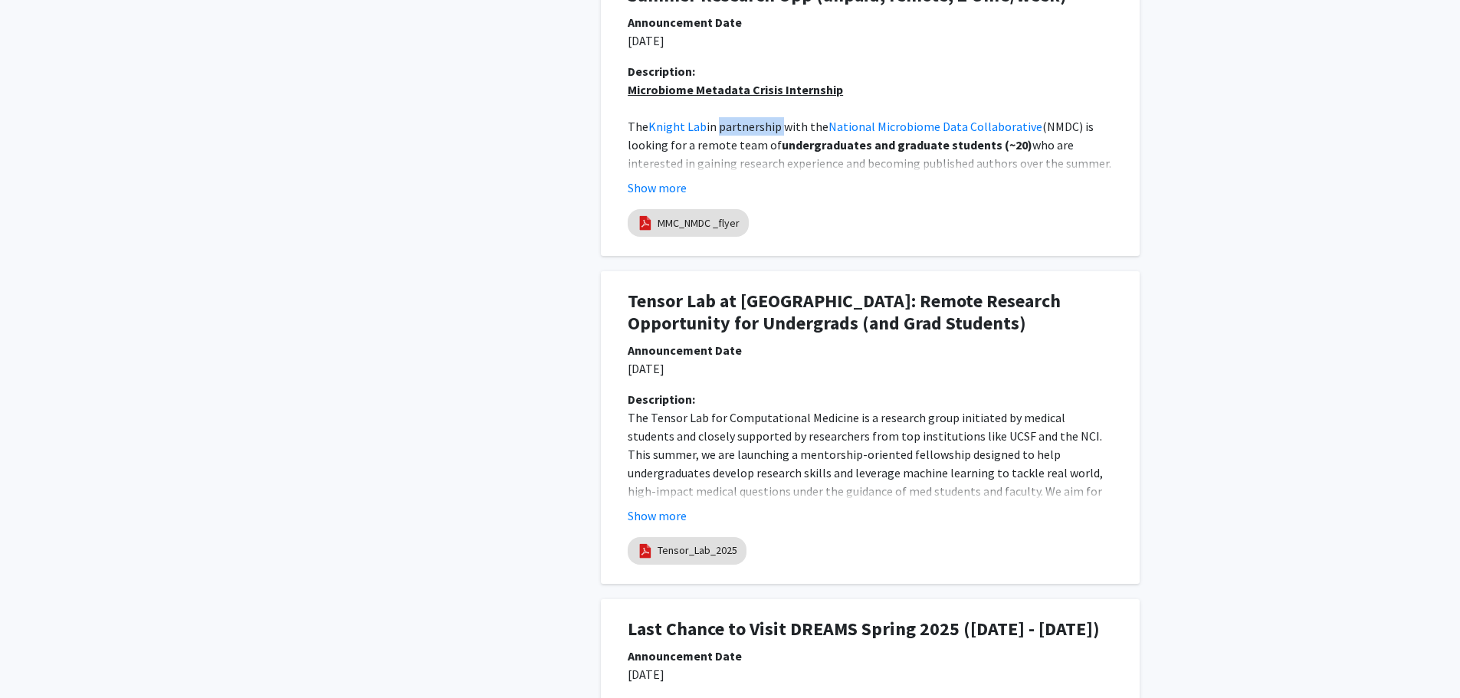
scroll to position [1380, 0]
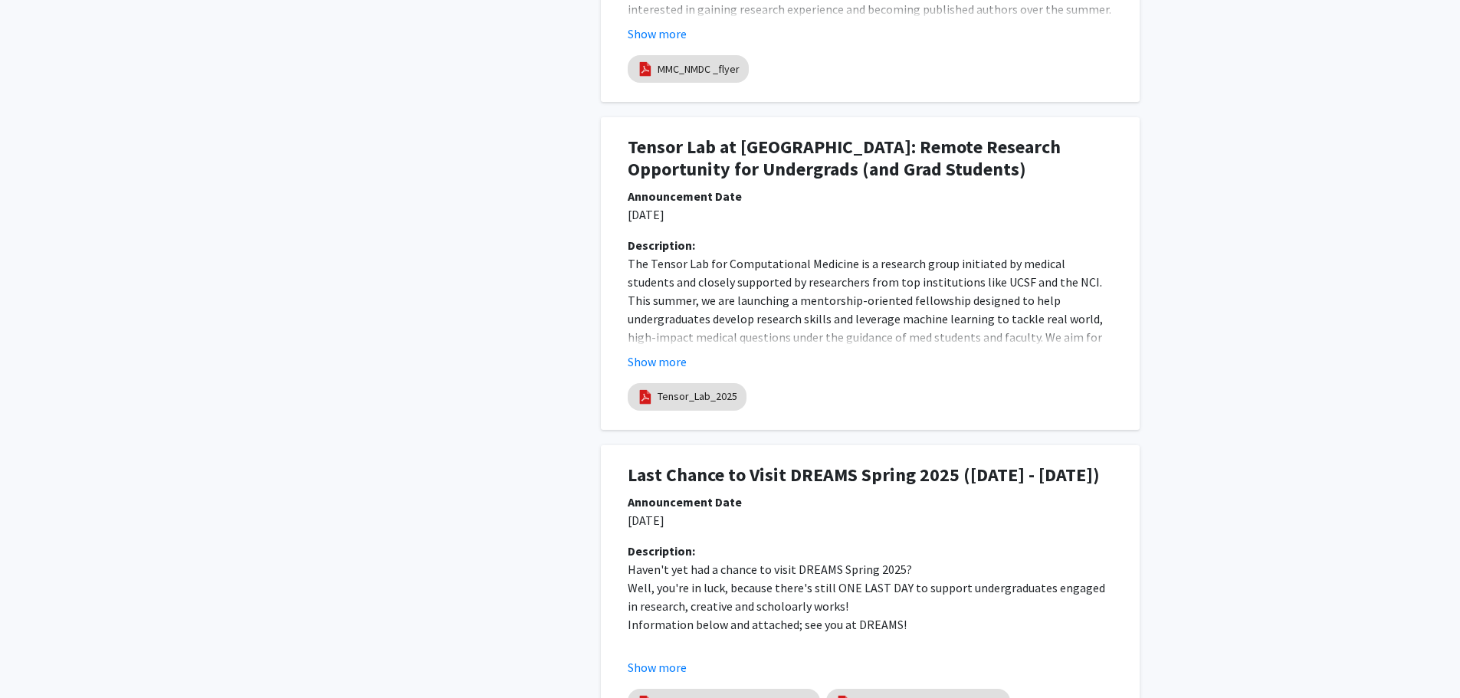
click at [704, 199] on div "Announcement Date" at bounding box center [870, 196] width 485 height 18
click at [704, 198] on div "Announcement Date" at bounding box center [870, 196] width 485 height 18
click at [688, 216] on p "05/07/2025" at bounding box center [870, 214] width 485 height 18
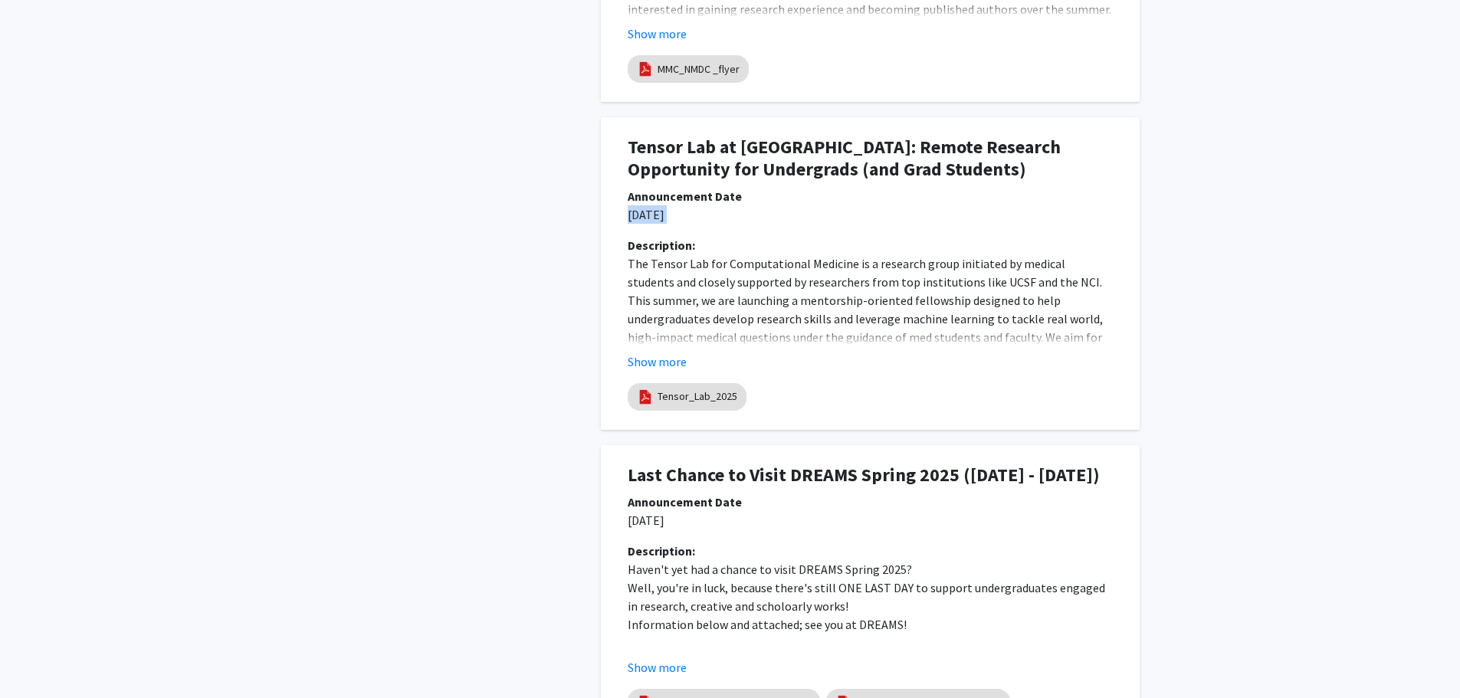
click at [688, 216] on p "05/07/2025" at bounding box center [870, 214] width 485 height 18
click at [691, 168] on h1 "Tensor Lab at UCSF: Remote Research Opportunity for Undergrads (and Grad Studen…" at bounding box center [870, 158] width 485 height 44
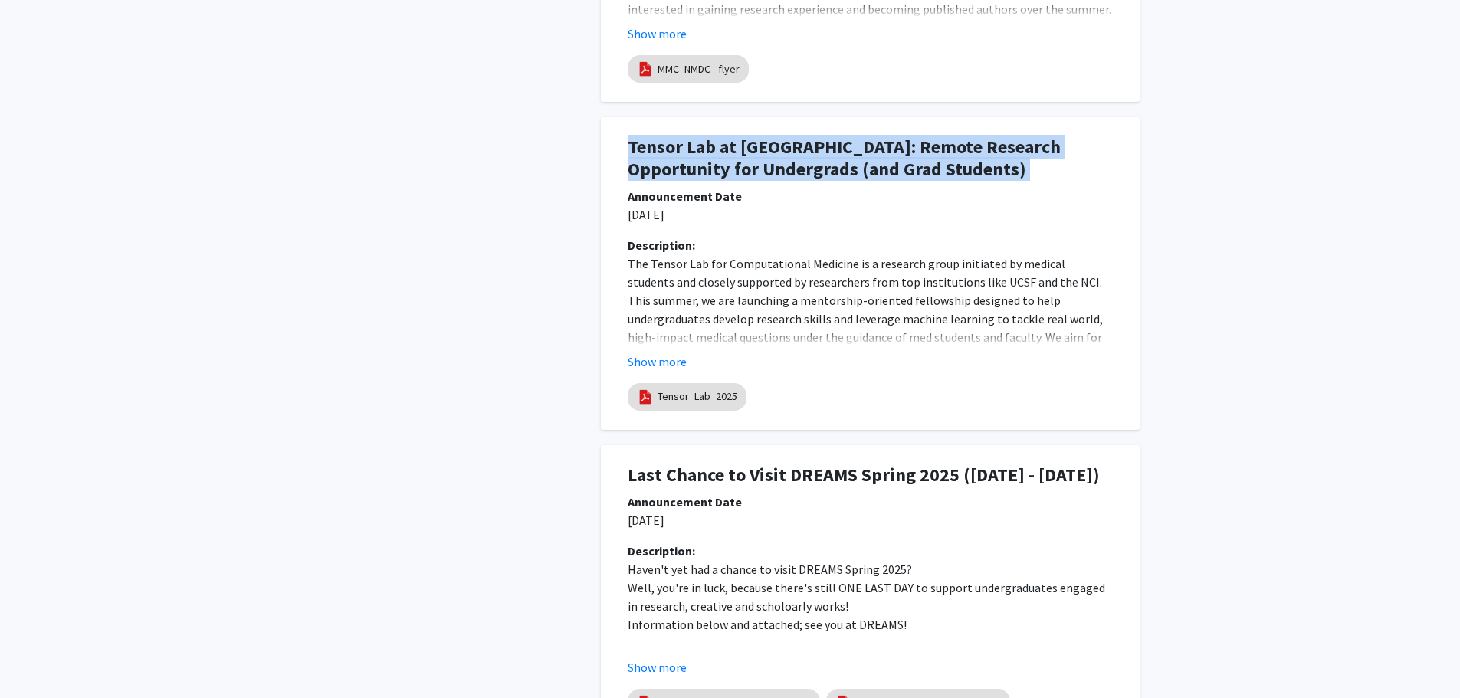
click at [691, 168] on h1 "Tensor Lab at UCSF: Remote Research Opportunity for Undergrads (and Grad Studen…" at bounding box center [870, 158] width 485 height 44
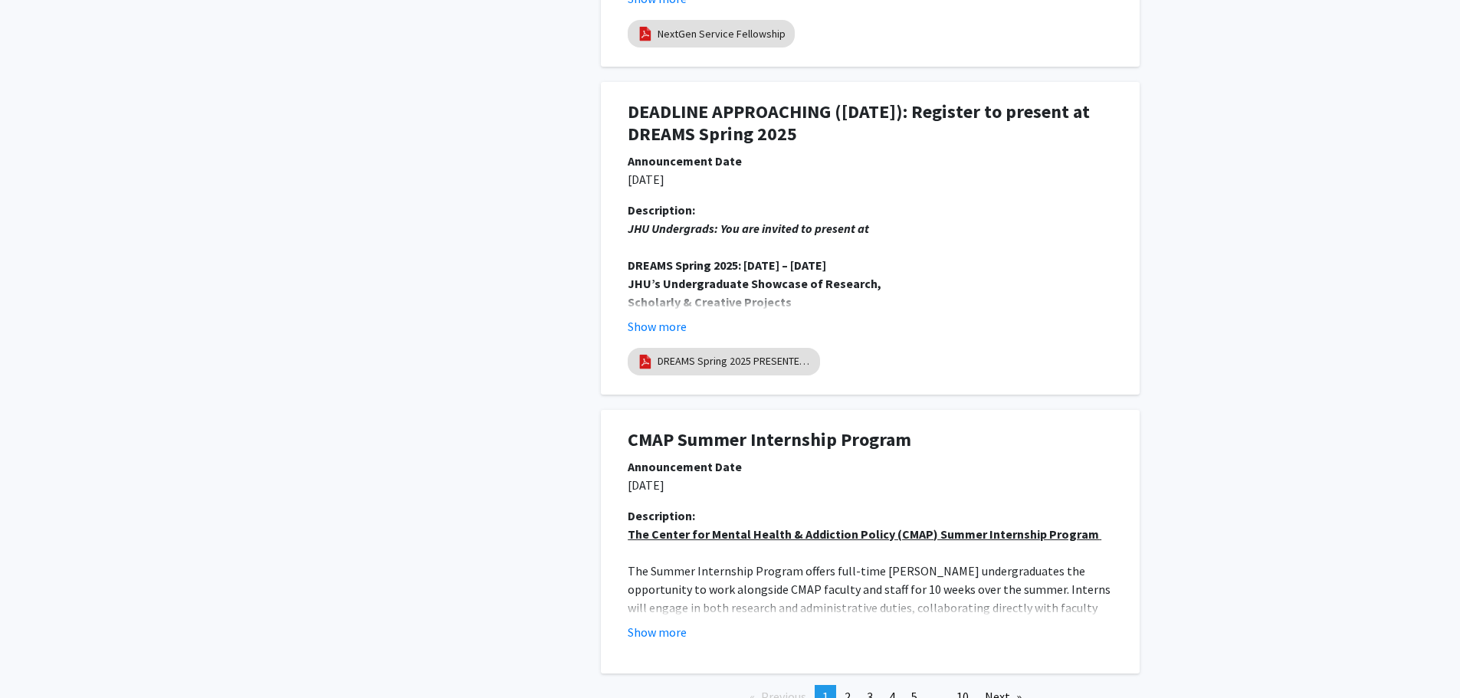
scroll to position [2765, 0]
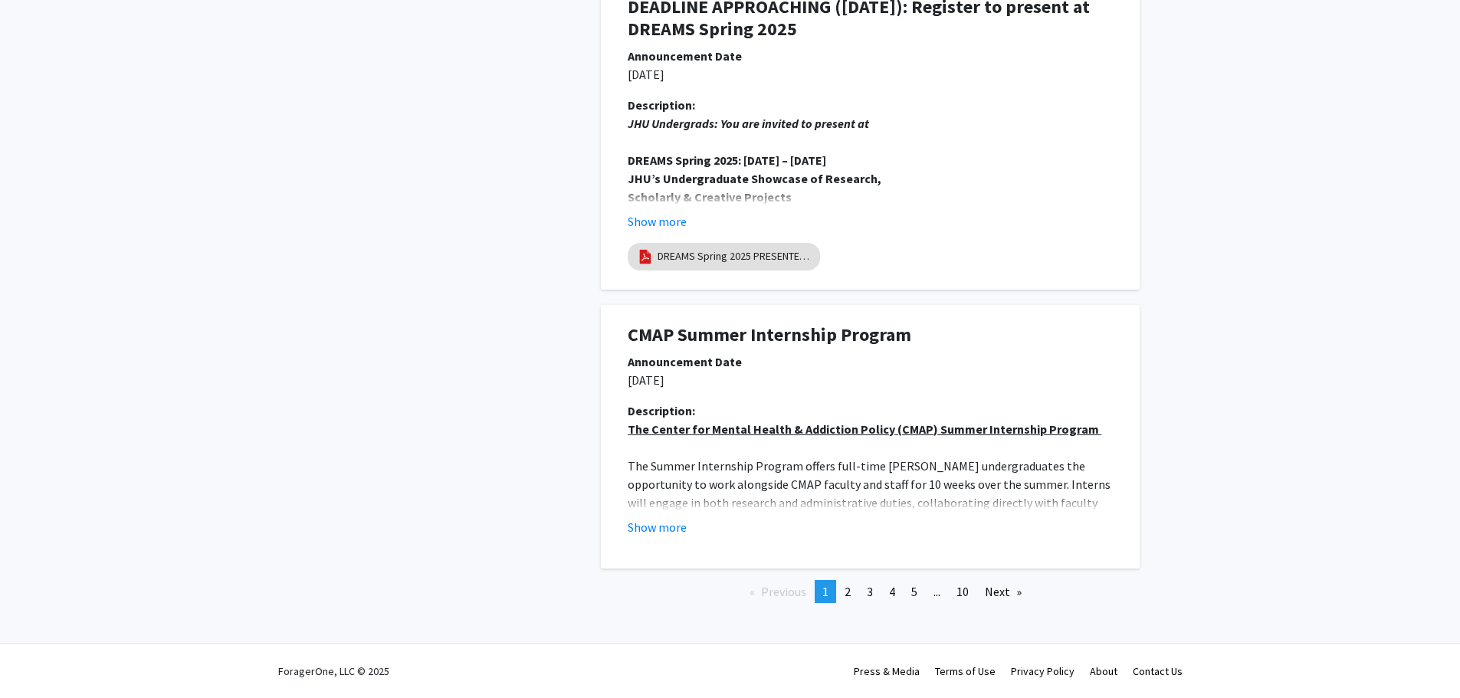
click at [746, 334] on h1 "CMAP Summer Internship Program" at bounding box center [870, 335] width 485 height 22
click at [746, 335] on h1 "CMAP Summer Internship Program" at bounding box center [870, 335] width 485 height 22
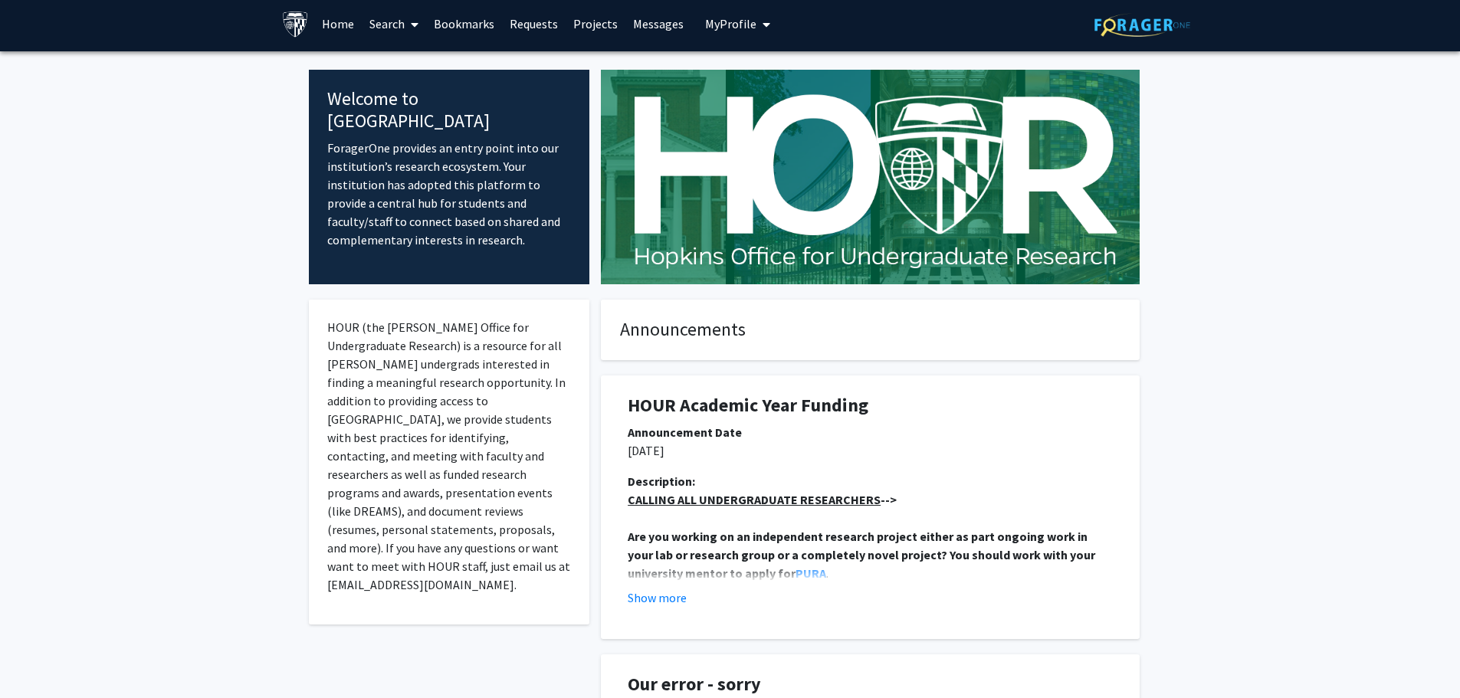
scroll to position [0, 0]
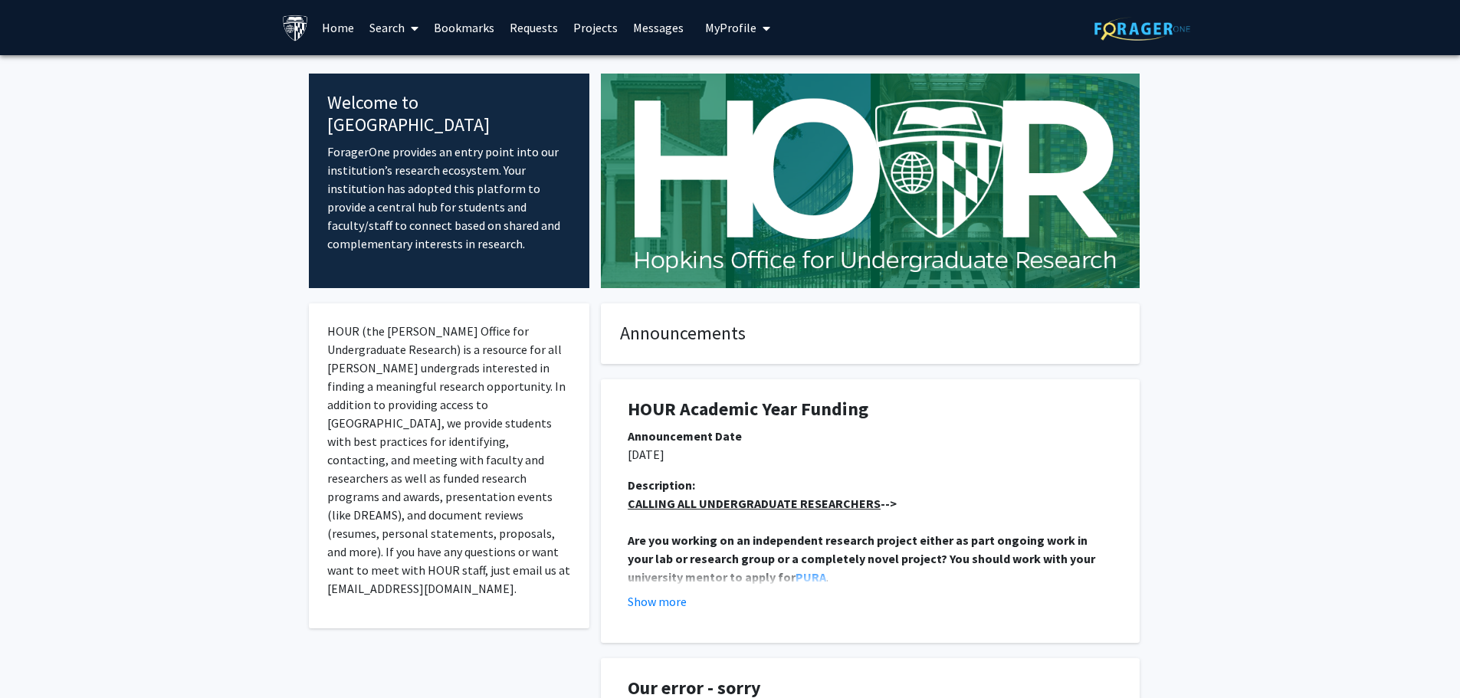
click at [414, 26] on icon at bounding box center [415, 28] width 8 height 12
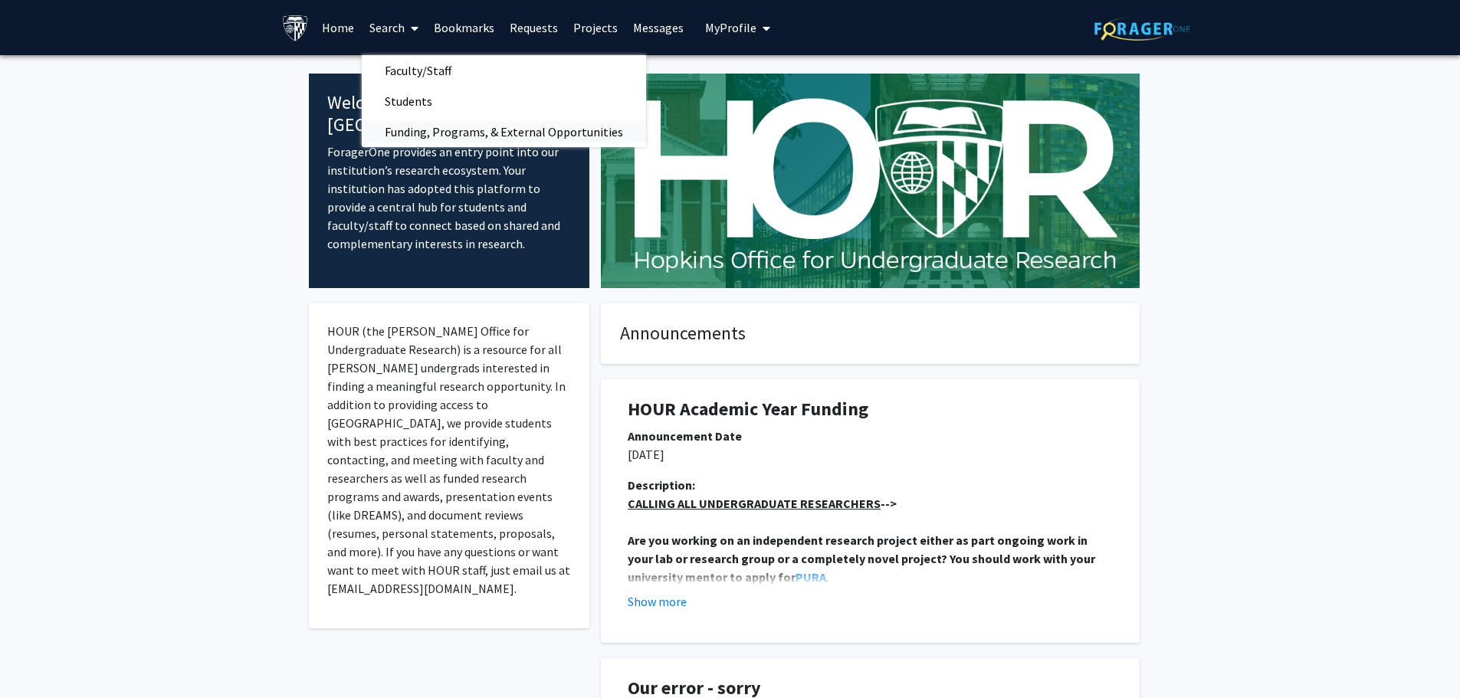
click at [447, 137] on span "Funding, Programs, & External Opportunities" at bounding box center [504, 131] width 284 height 31
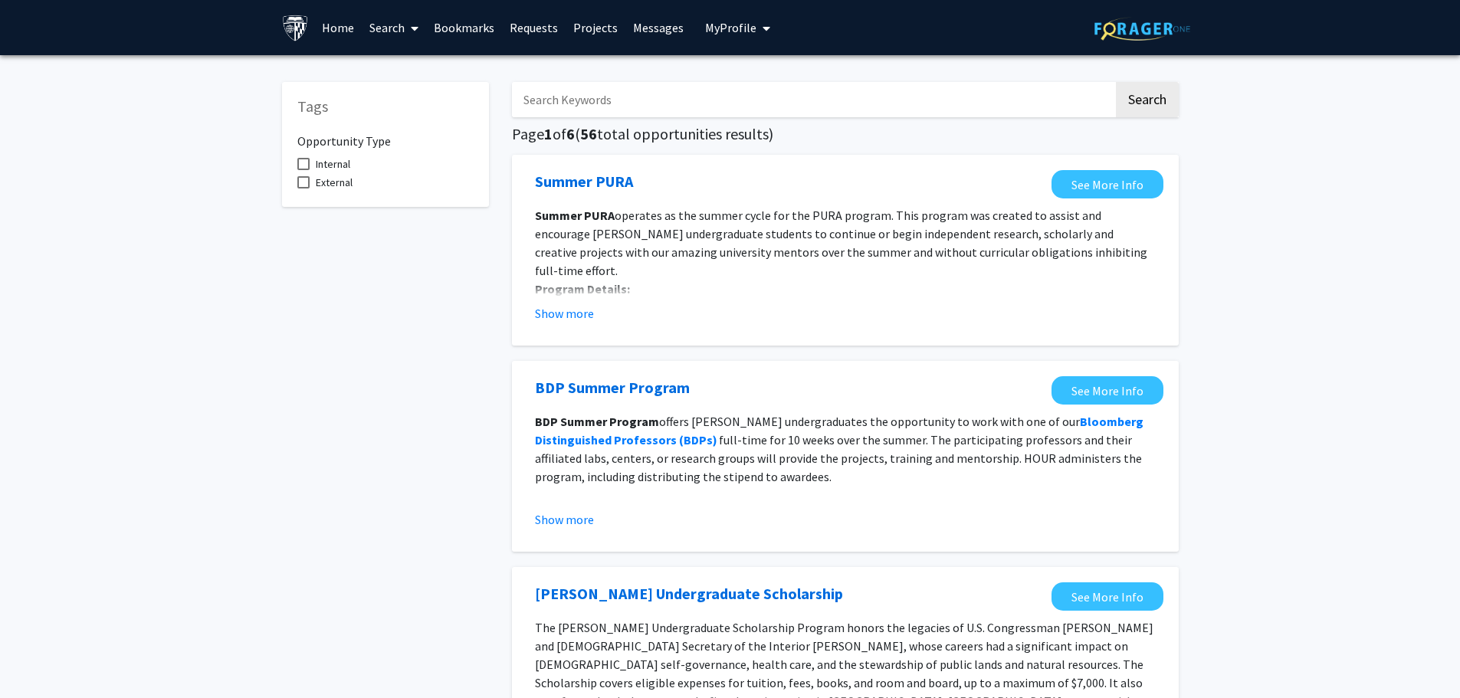
click at [593, 31] on link "Projects" at bounding box center [596, 28] width 60 height 54
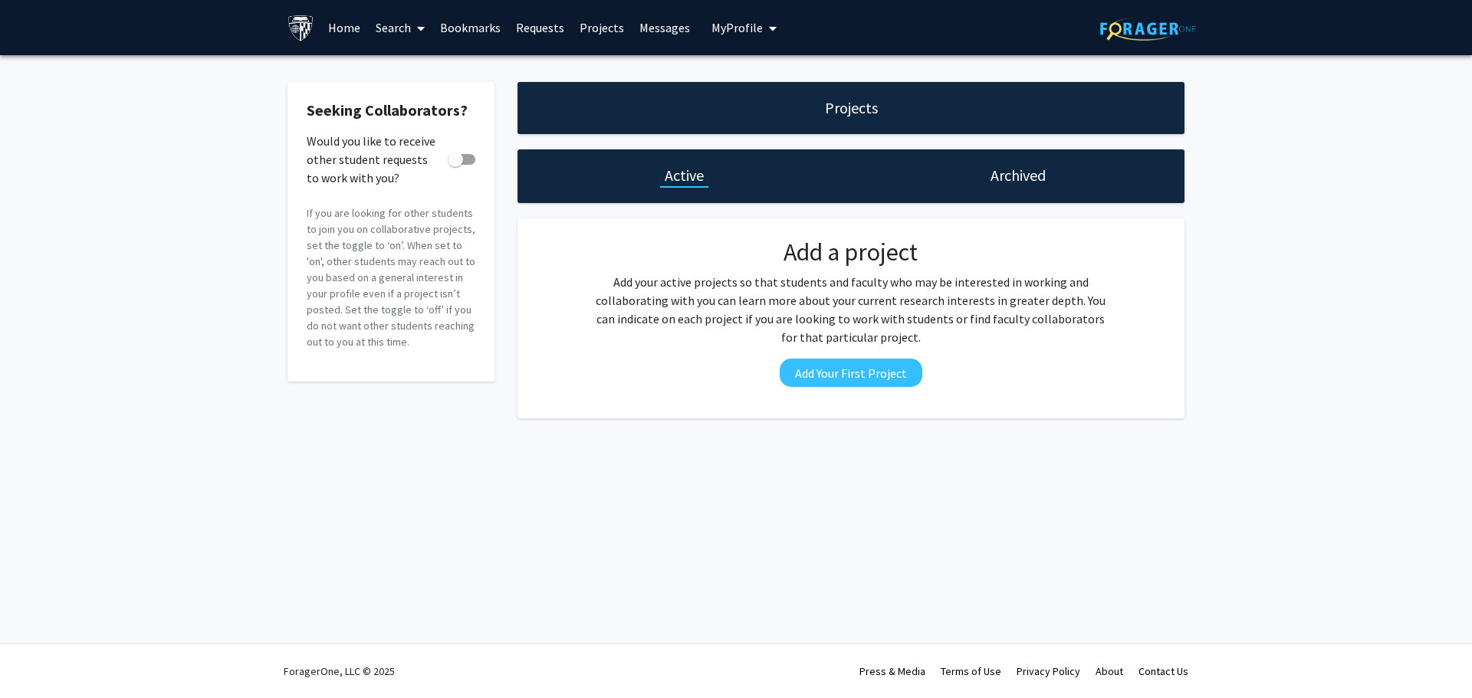
click at [552, 26] on link "Requests" at bounding box center [540, 28] width 64 height 54
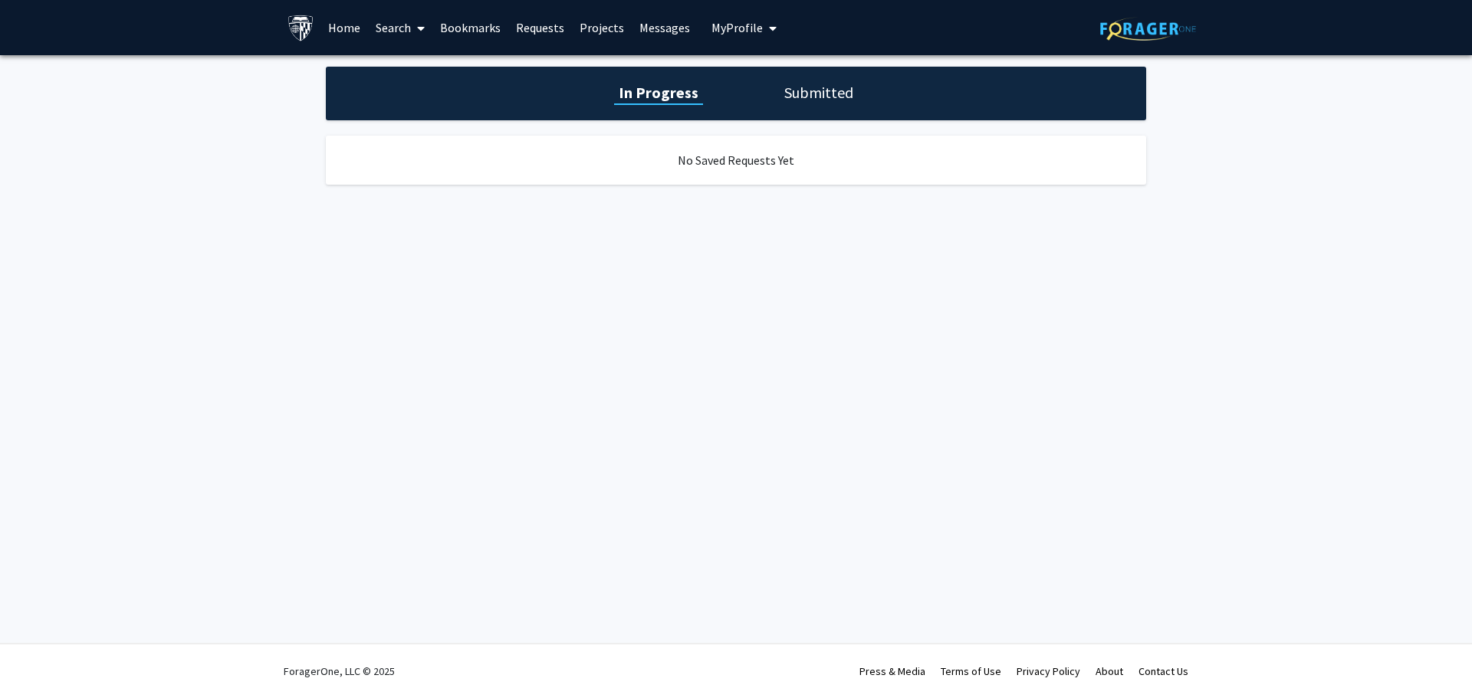
click at [500, 22] on link "Bookmarks" at bounding box center [470, 28] width 76 height 54
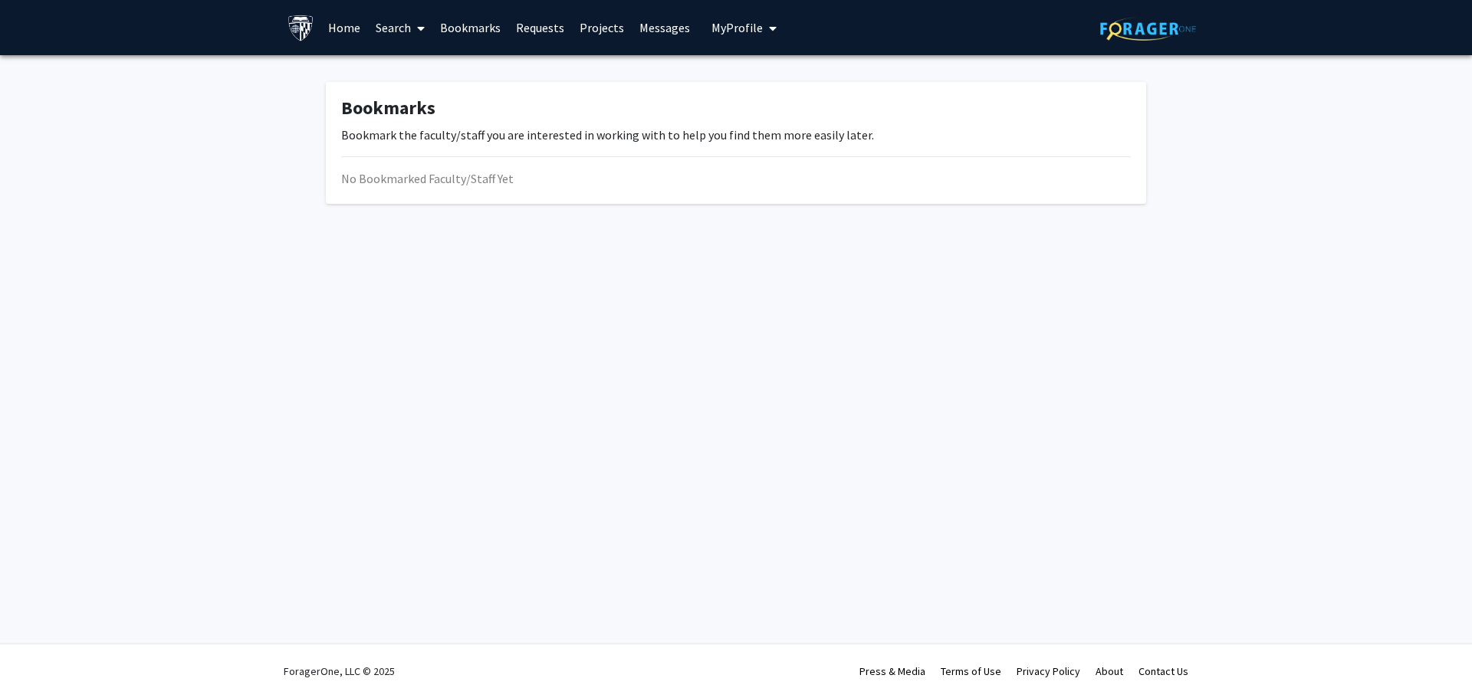
click at [400, 27] on link "Search" at bounding box center [400, 28] width 64 height 54
click at [431, 76] on span "Faculty/Staff" at bounding box center [424, 70] width 113 height 31
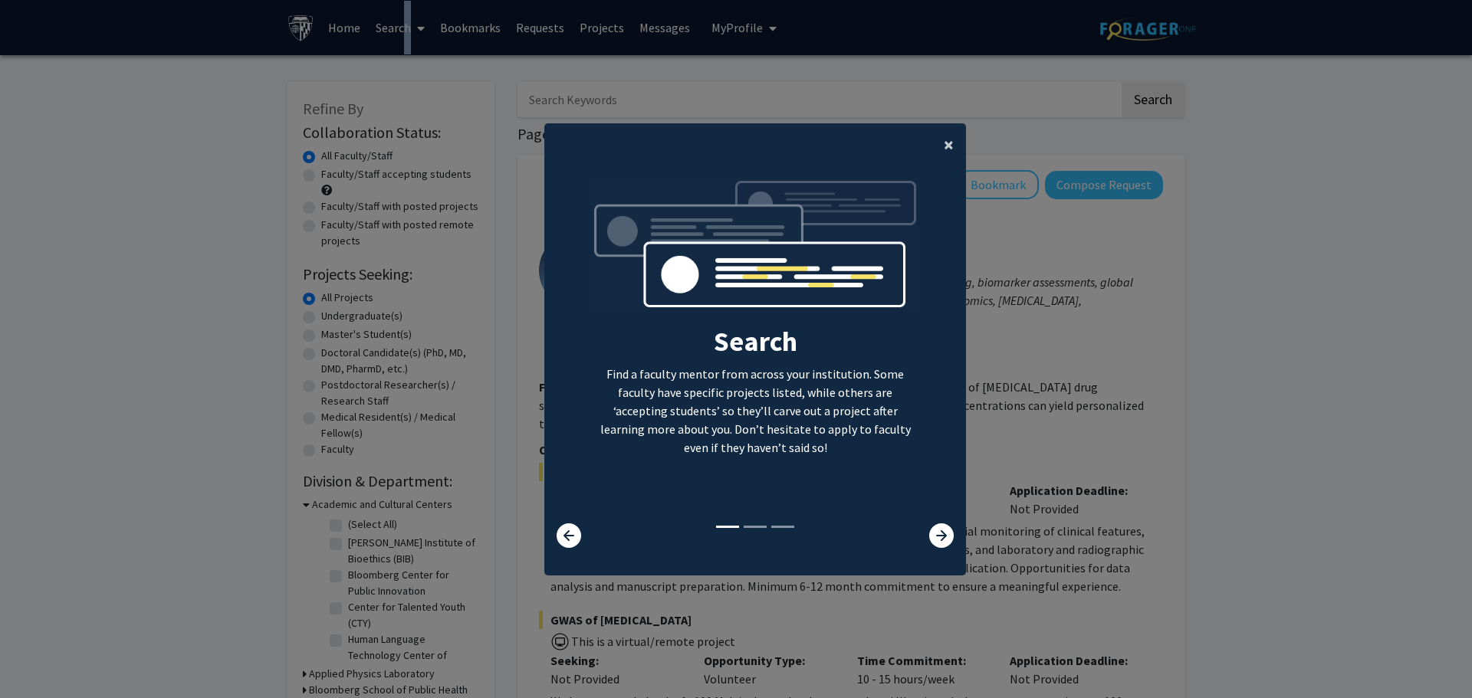
click at [945, 146] on span "×" at bounding box center [948, 145] width 10 height 24
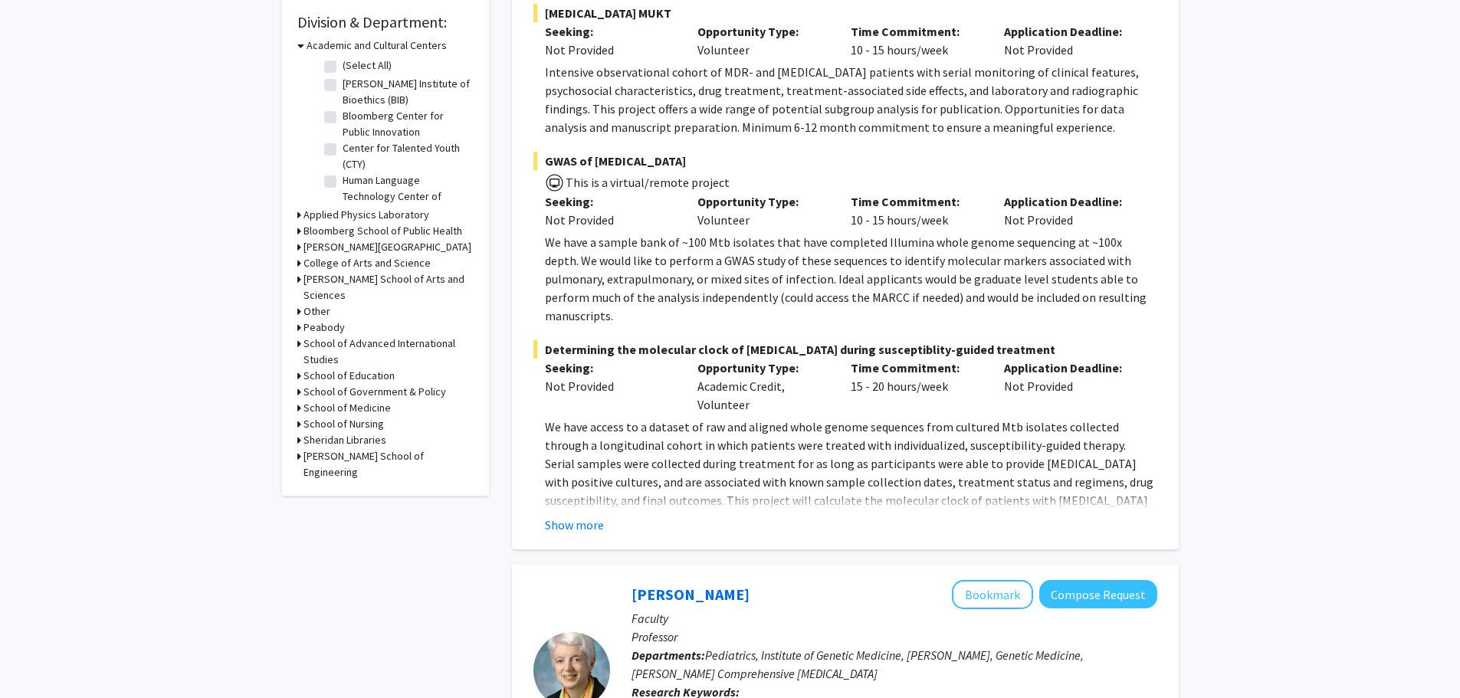
scroll to position [460, 0]
click at [298, 276] on icon at bounding box center [299, 279] width 4 height 16
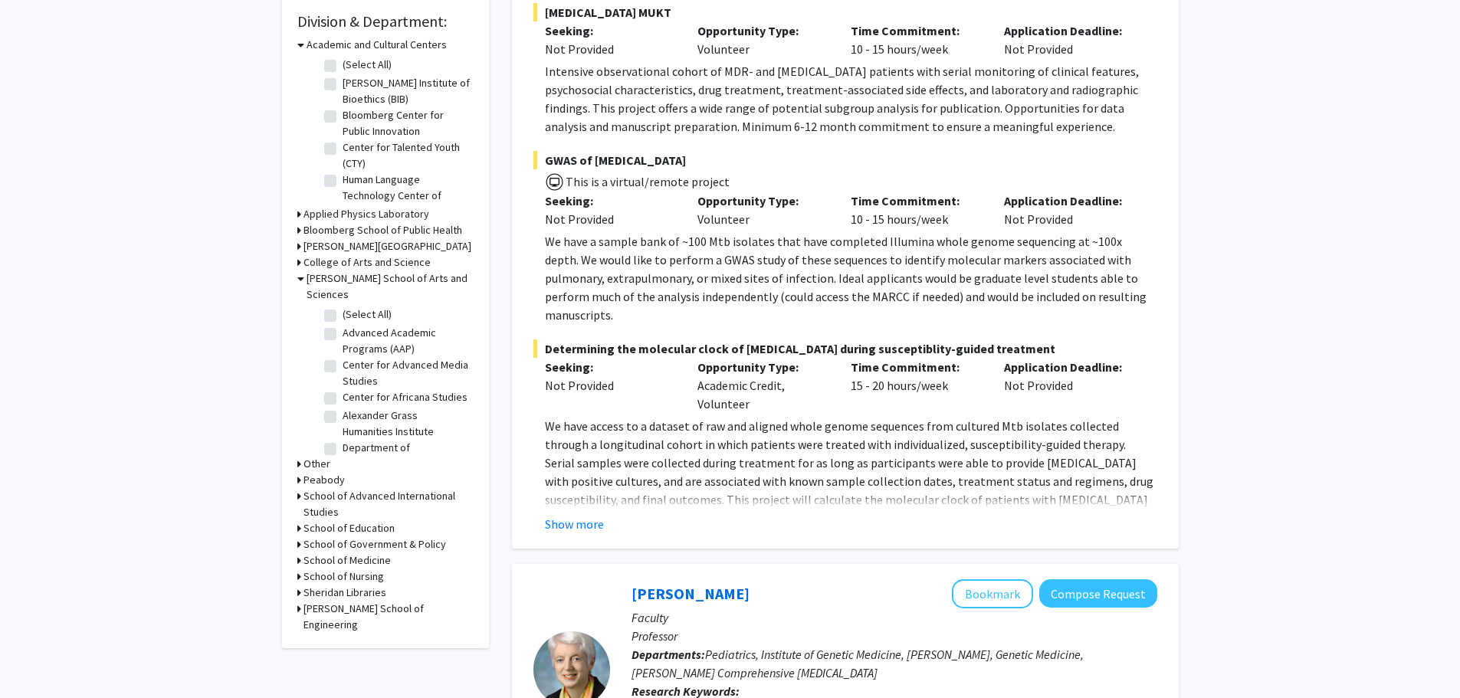
click at [301, 44] on icon at bounding box center [300, 45] width 7 height 16
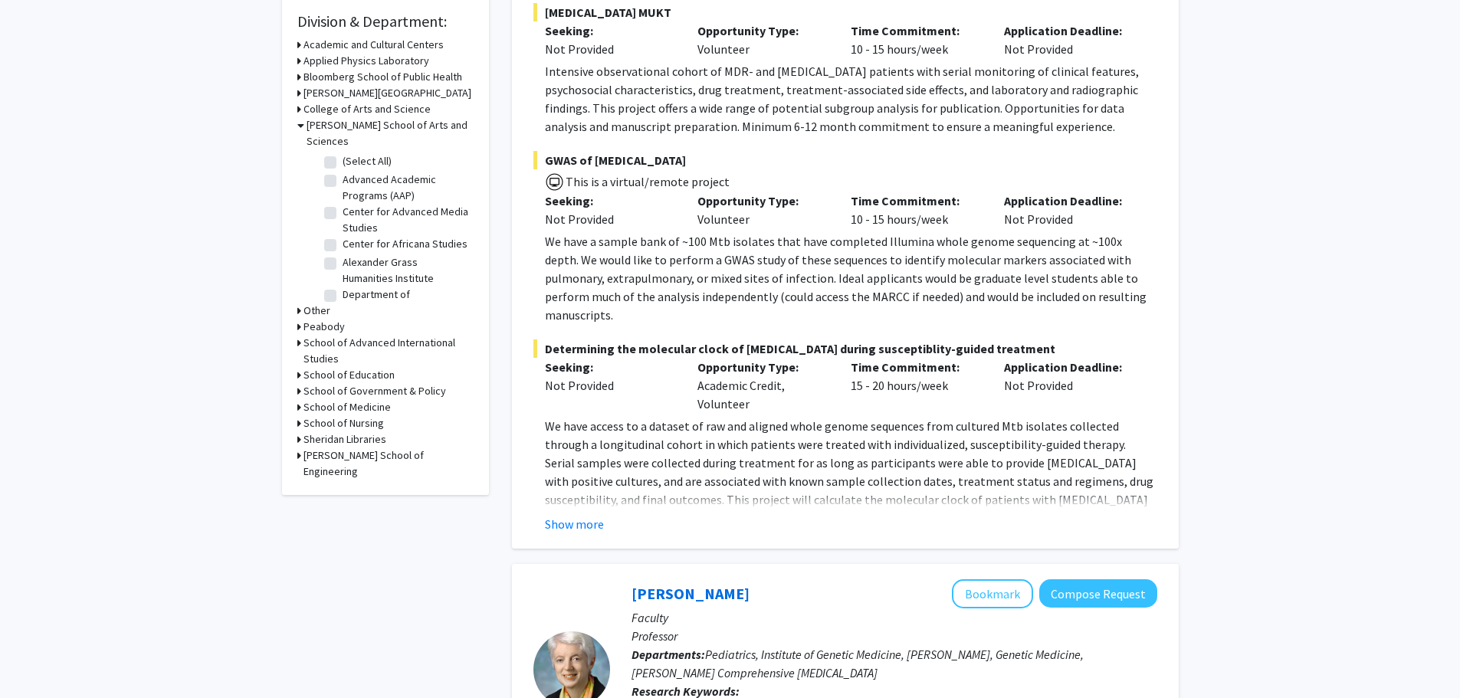
click at [380, 172] on label "Advanced Academic Programs (AAP)" at bounding box center [406, 188] width 127 height 32
click at [353, 172] on input "Advanced Academic Programs (AAP)" at bounding box center [348, 177] width 10 height 10
checkbox input "true"
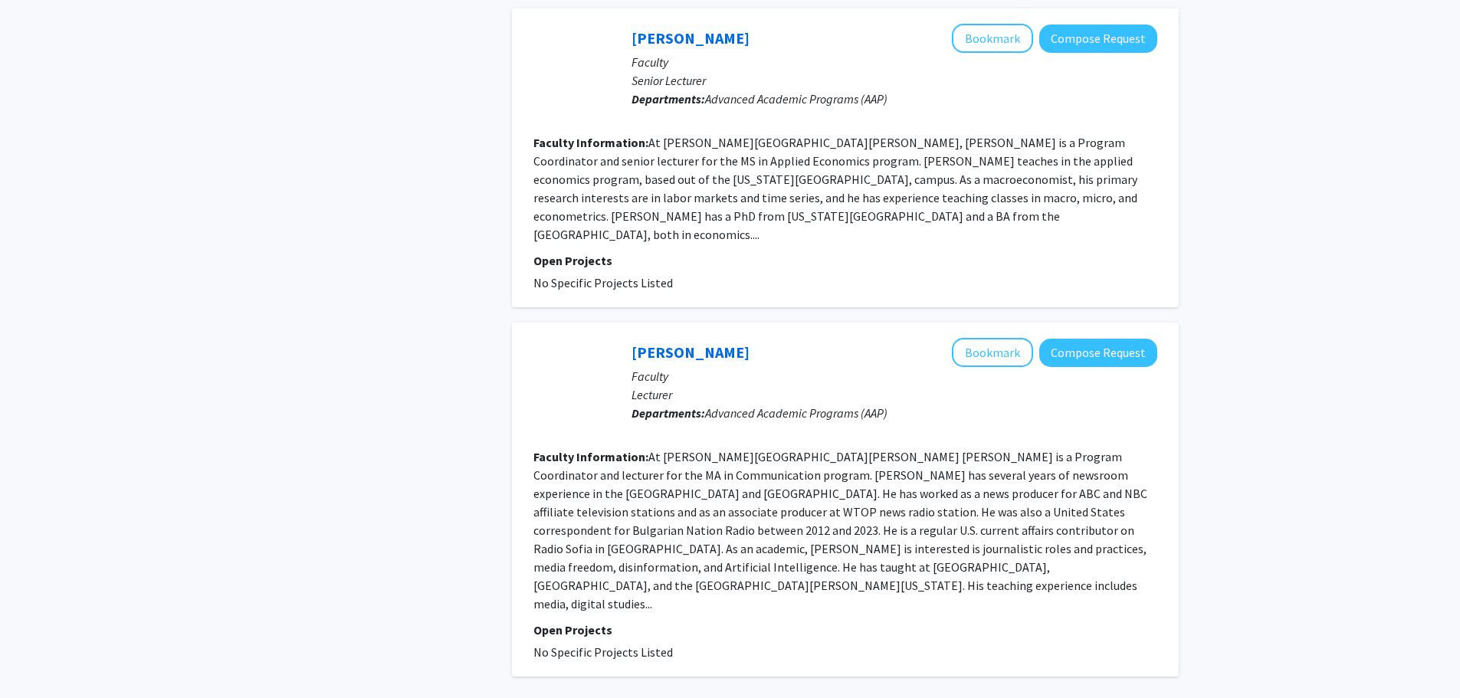
scroll to position [3066, 0]
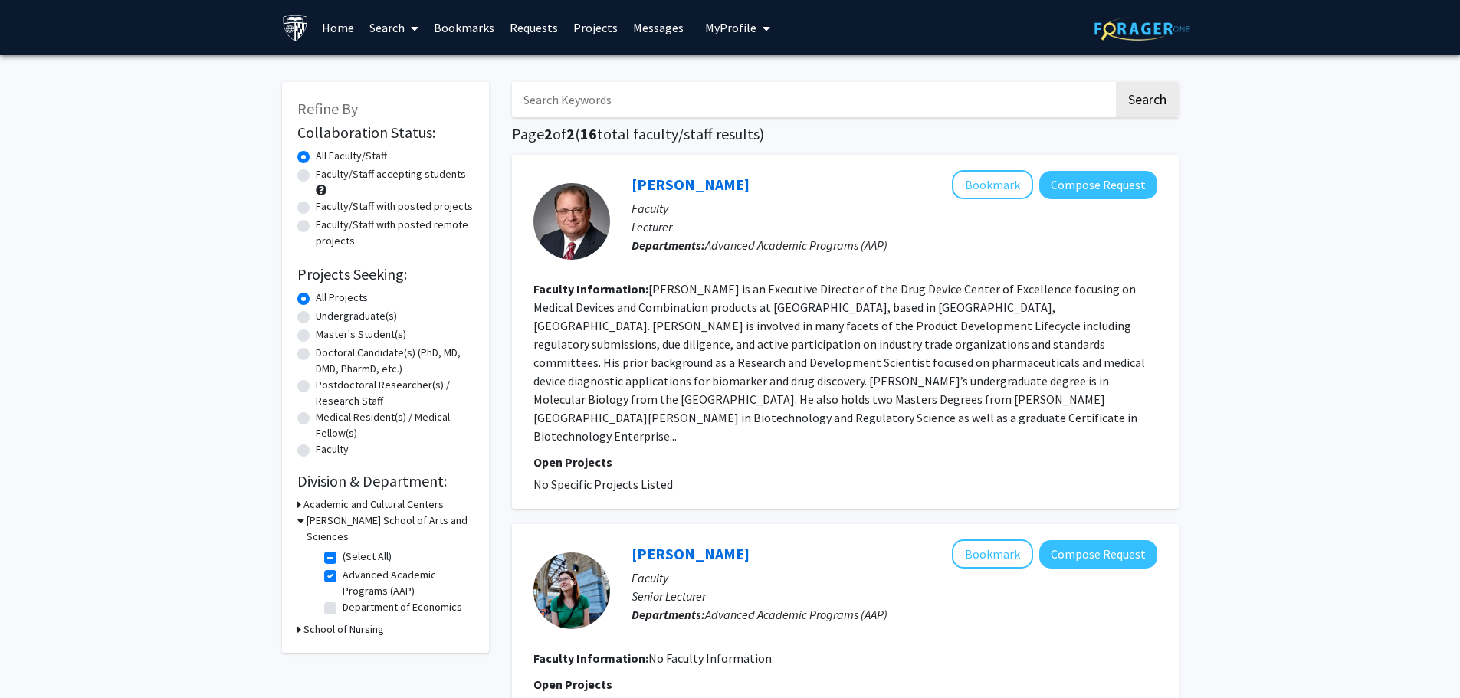
click at [396, 19] on link "Search" at bounding box center [394, 28] width 64 height 54
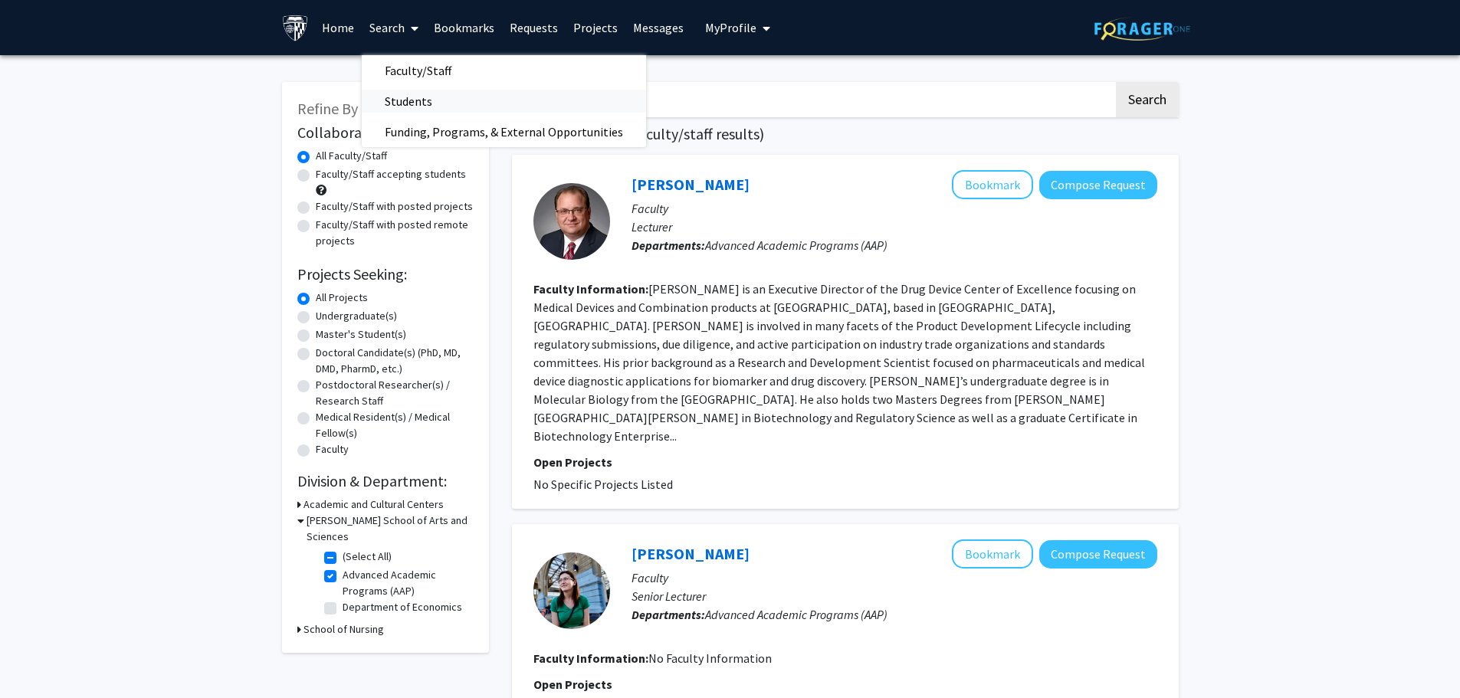
click at [406, 101] on span "Students" at bounding box center [409, 101] width 94 height 31
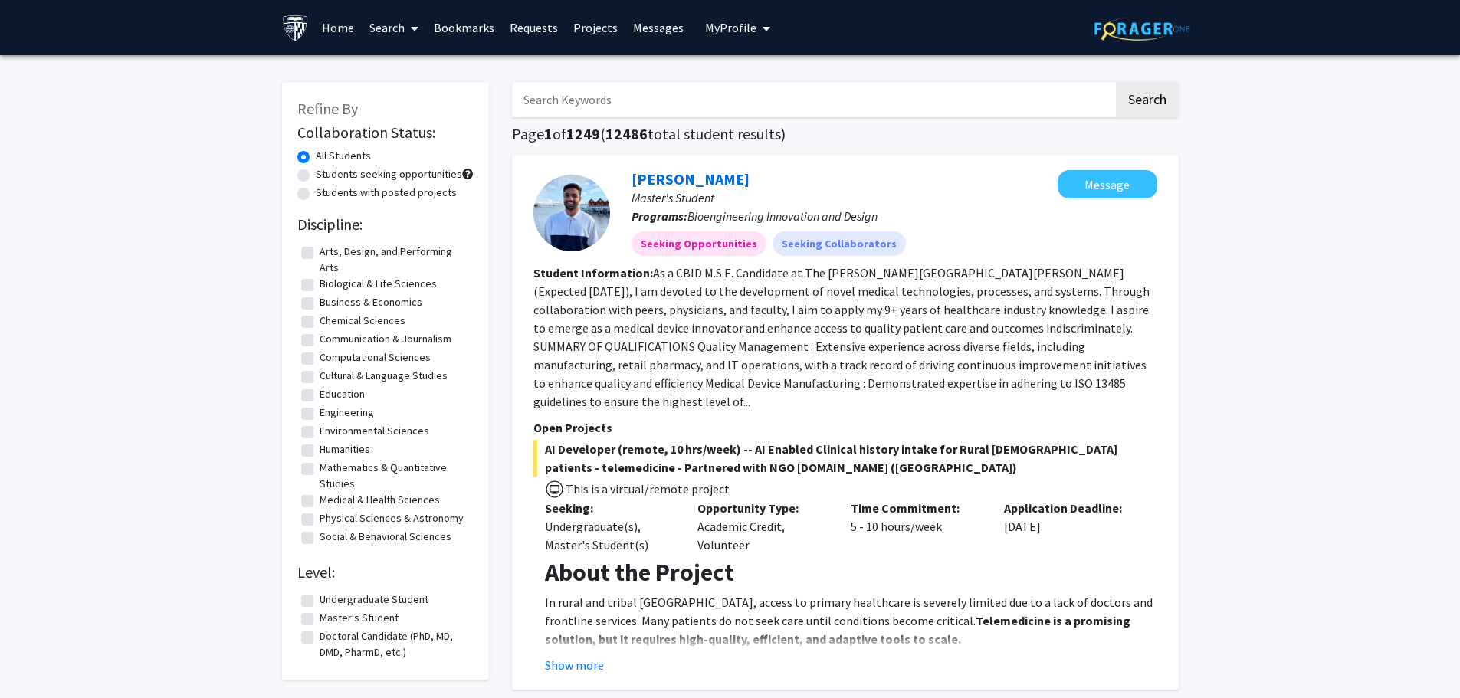
click at [592, 315] on fg-read-more "As a CBID M.S.E. Candidate at The Johns Hopkins University (Expected May 2025),…" at bounding box center [841, 337] width 616 height 144
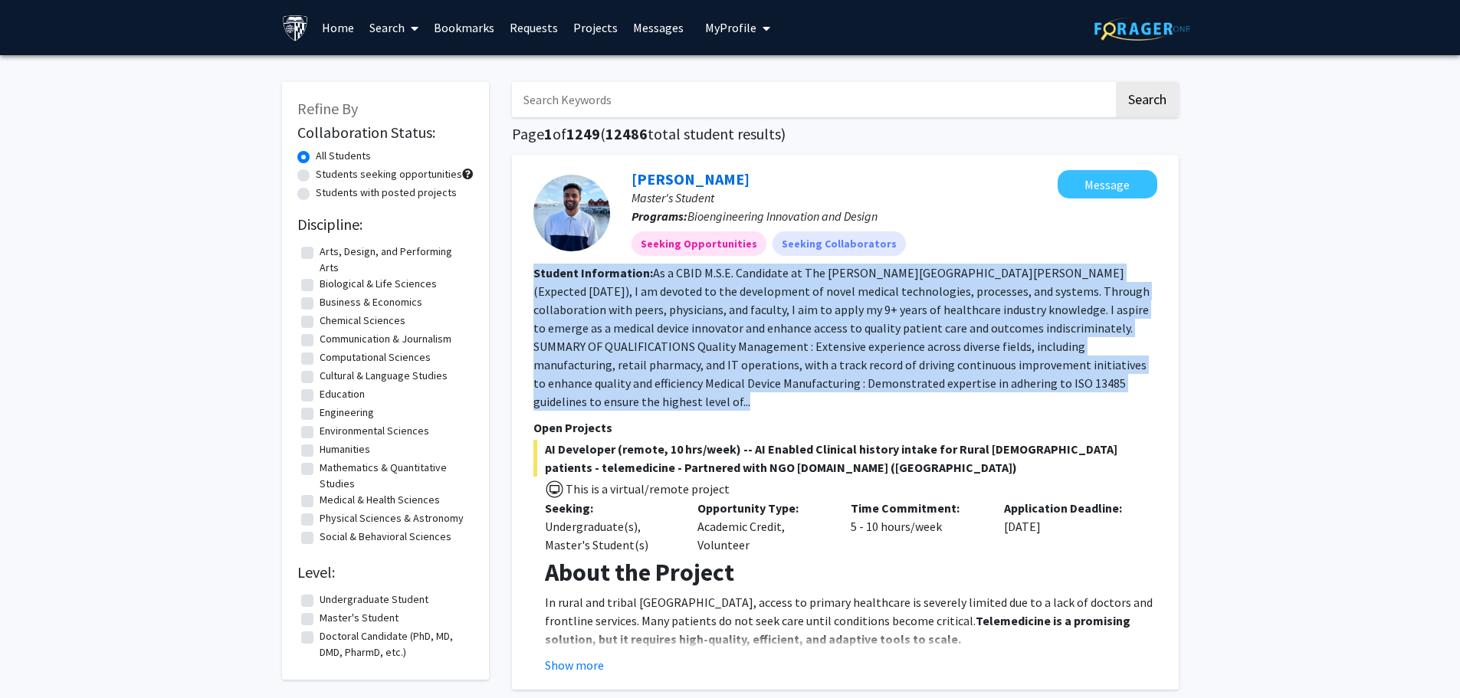
click at [592, 315] on fg-read-more "As a CBID M.S.E. Candidate at The Johns Hopkins University (Expected May 2025),…" at bounding box center [841, 337] width 616 height 144
click at [662, 330] on fg-read-more "As a CBID M.S.E. Candidate at The Johns Hopkins University (Expected May 2025),…" at bounding box center [841, 337] width 616 height 144
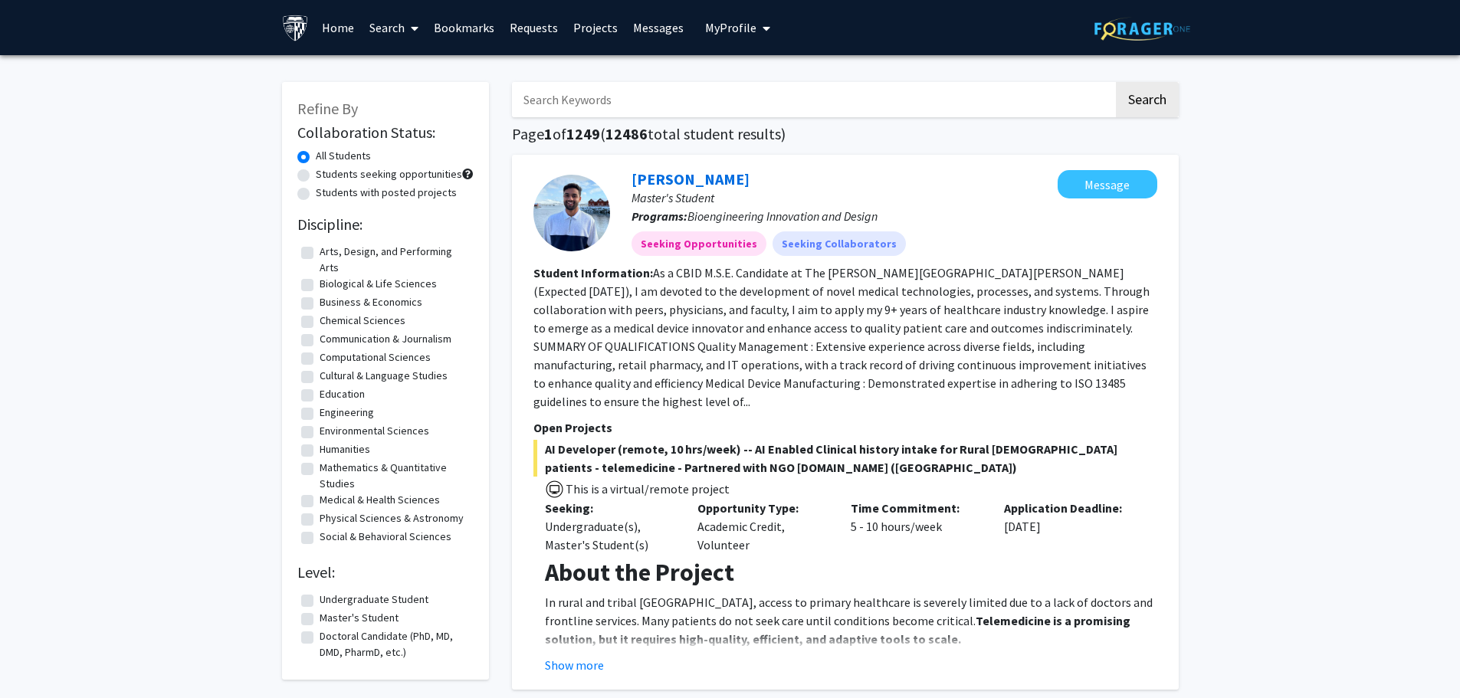
click at [725, 372] on section "Student Information: As a CBID M.S.E. Candidate at The Johns Hopkins University…" at bounding box center [845, 337] width 624 height 147
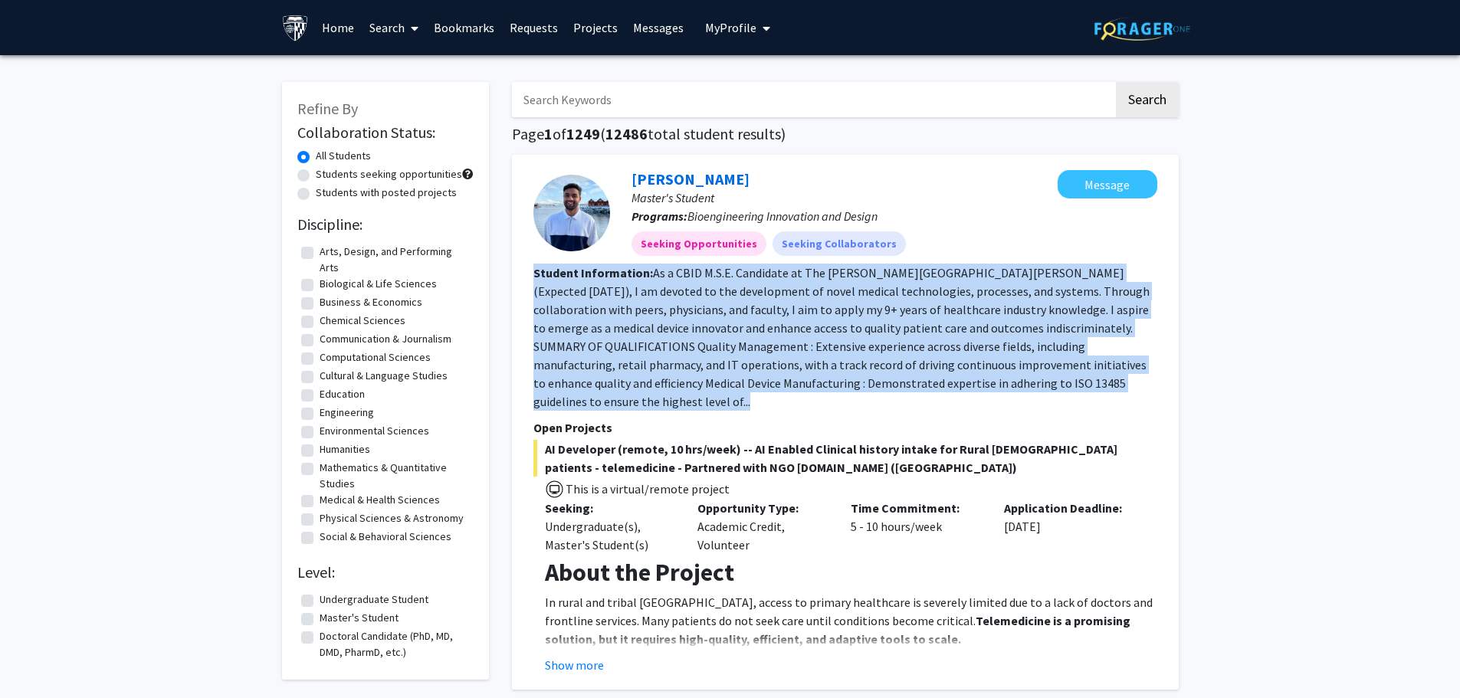
click at [725, 372] on section "Student Information: As a CBID M.S.E. Candidate at The Johns Hopkins University…" at bounding box center [845, 337] width 624 height 147
click at [330, 27] on link "Home" at bounding box center [338, 28] width 48 height 54
